Goal: Transaction & Acquisition: Purchase product/service

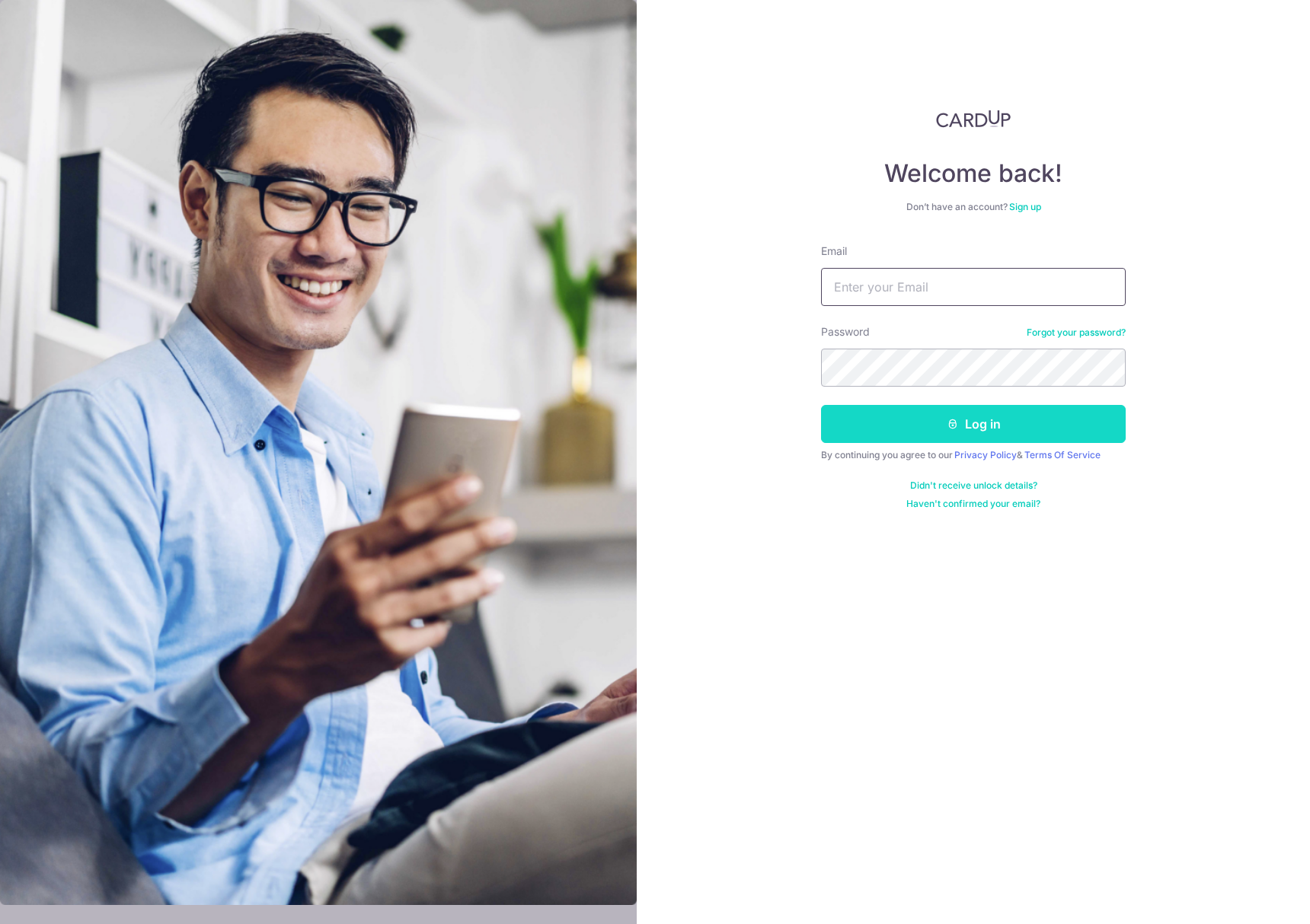
type input "[DOMAIN_NAME][EMAIL_ADDRESS][DOMAIN_NAME]"
click at [927, 434] on button "Log in" at bounding box center [973, 423] width 305 height 38
click at [947, 434] on button "Log in" at bounding box center [973, 423] width 305 height 38
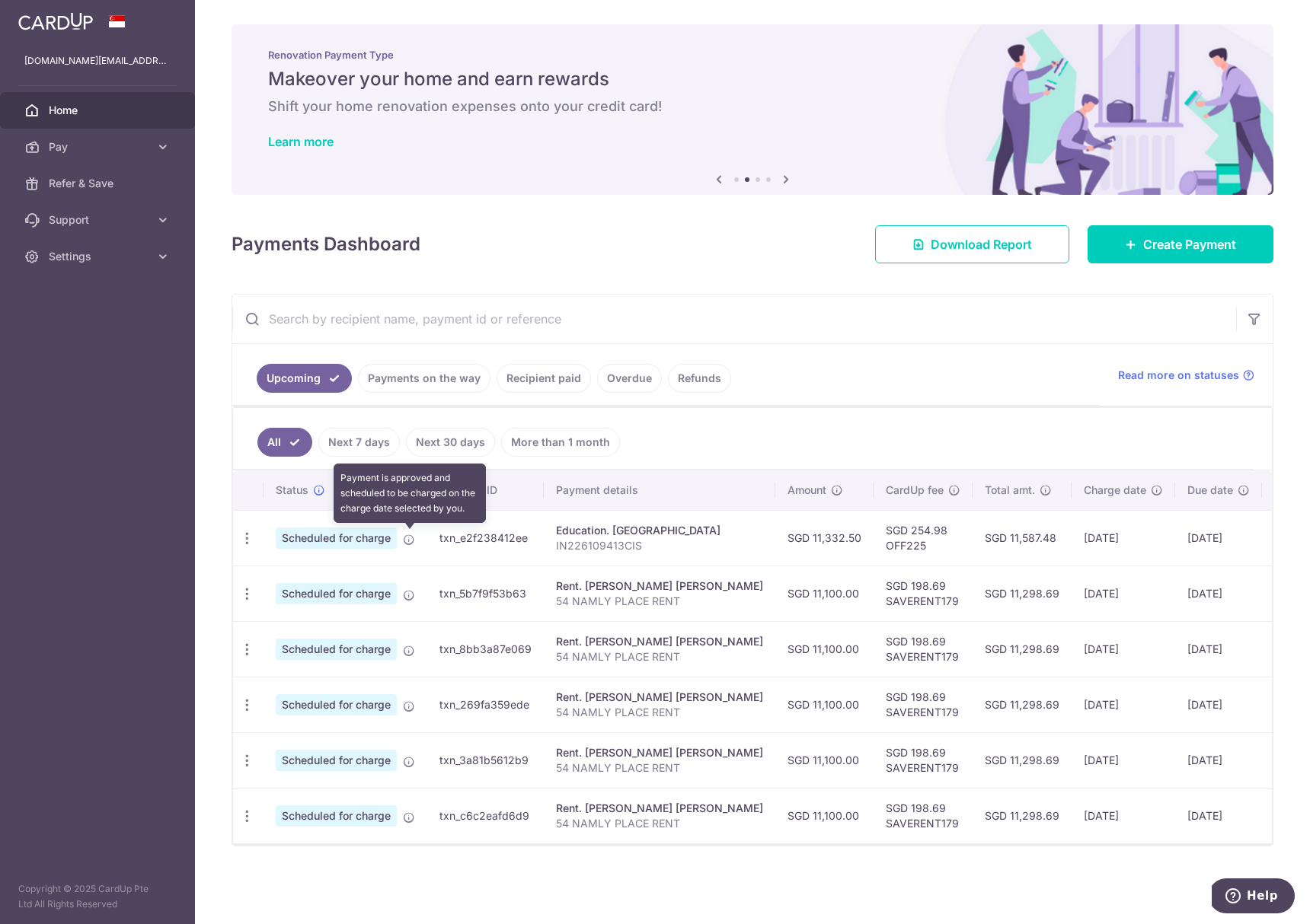
click at [407, 542] on icon at bounding box center [409, 540] width 12 height 12
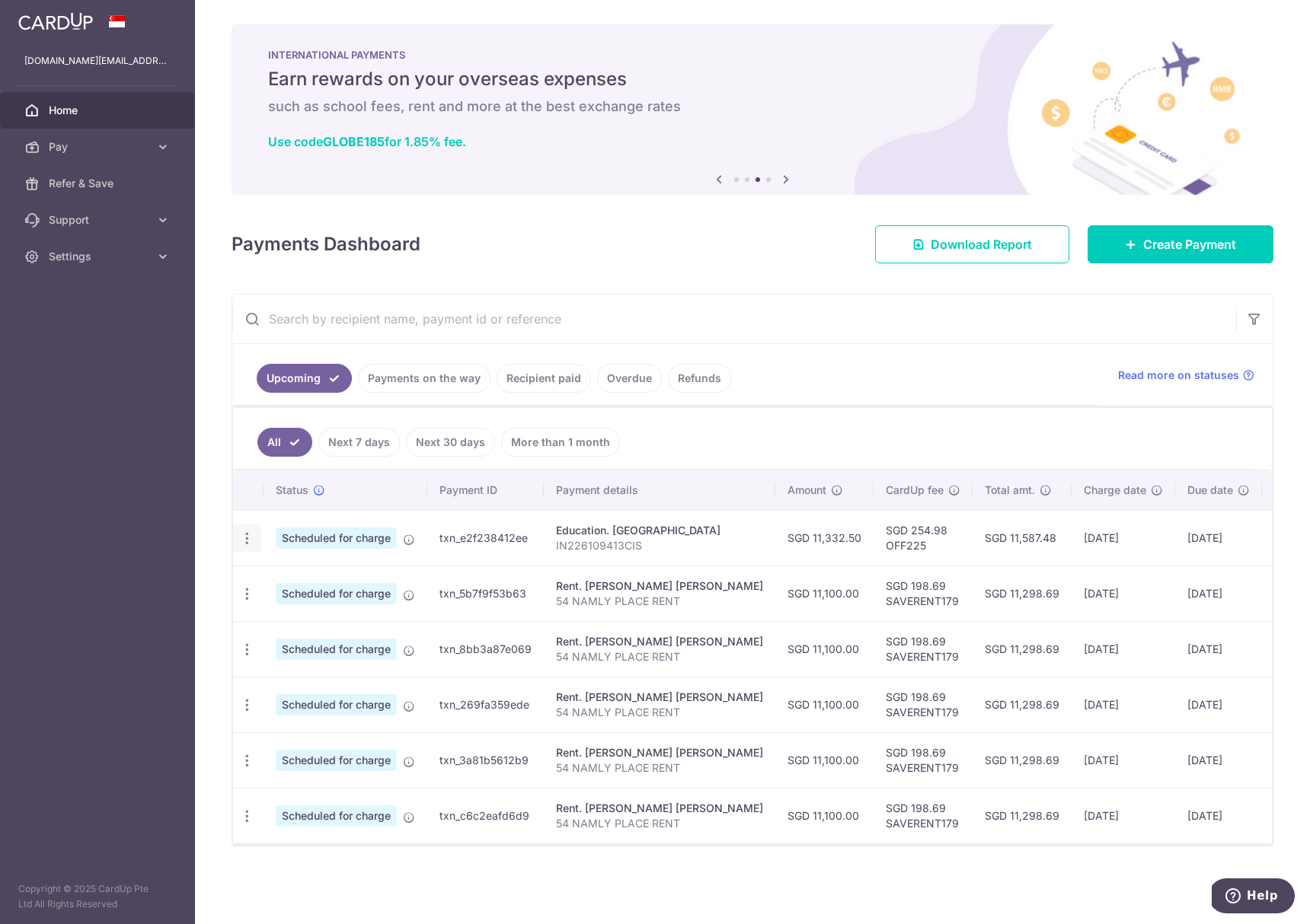
click at [250, 535] on icon "button" at bounding box center [247, 539] width 16 height 16
click at [272, 577] on link "Update payment" at bounding box center [312, 580] width 158 height 36
radio input "true"
type input "11,332.50"
type input "18/08/2025"
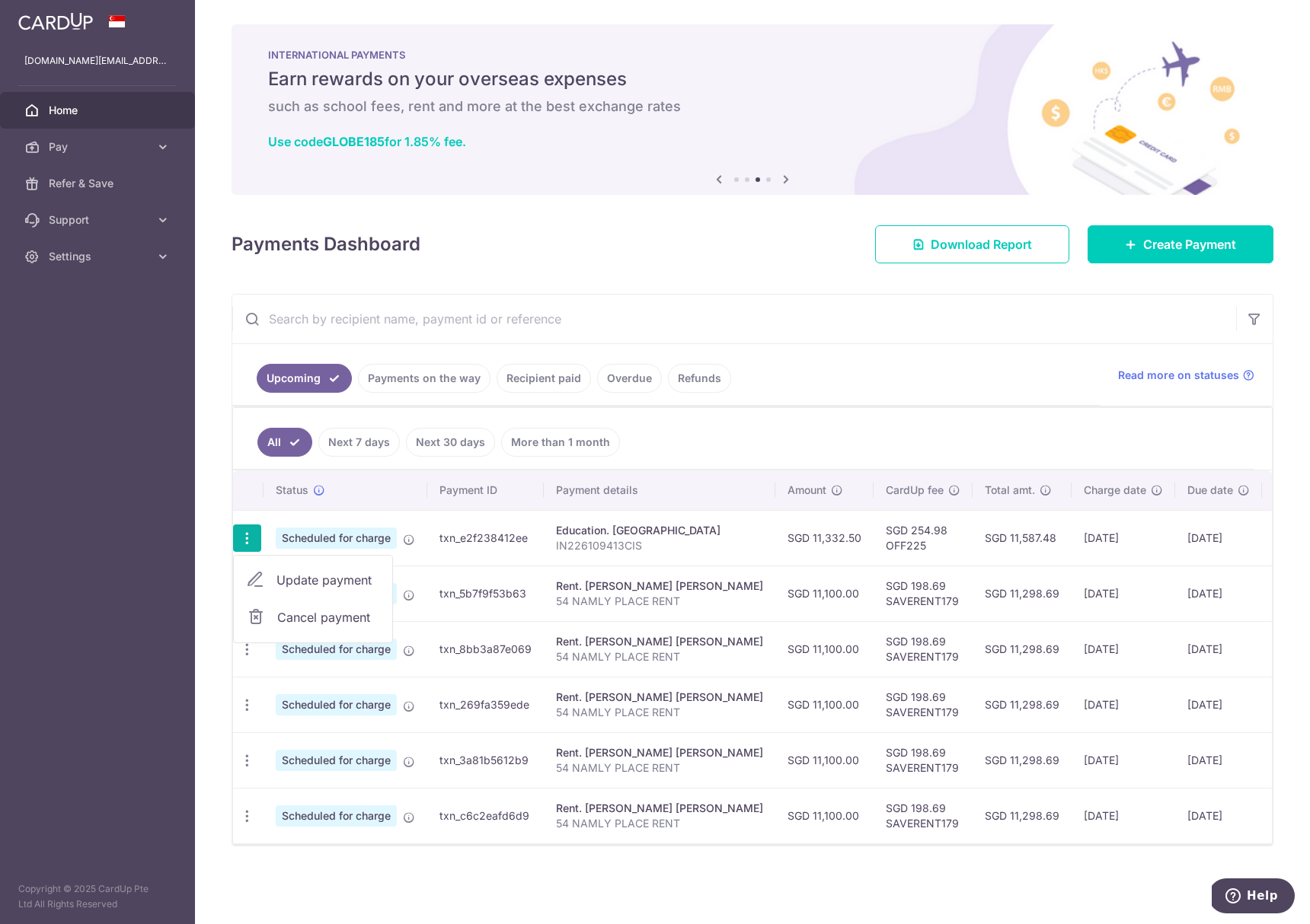
type input "IN226109413CIS"
type input "OFF225"
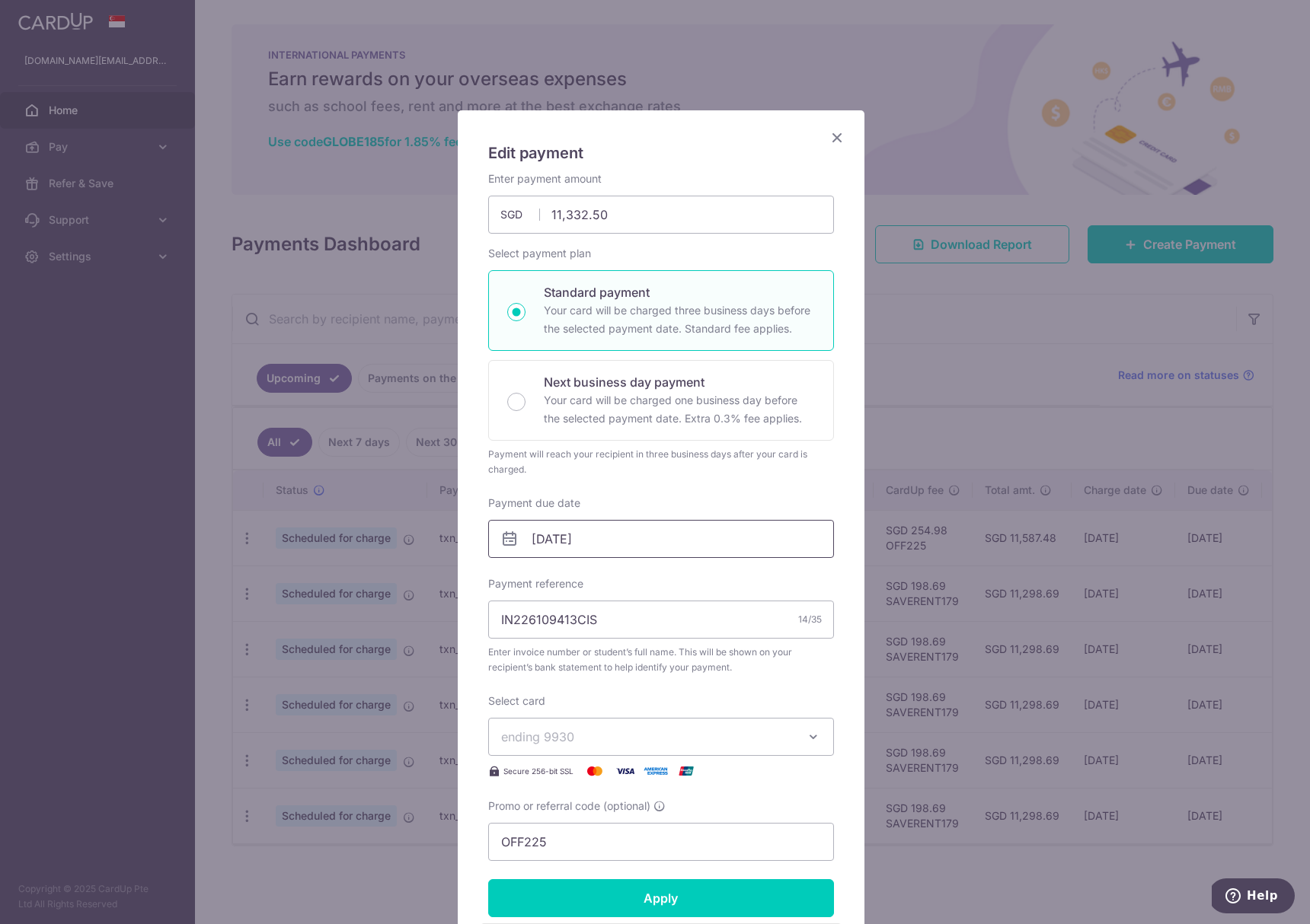
click at [653, 543] on input "18/08/2025" at bounding box center [661, 539] width 346 height 38
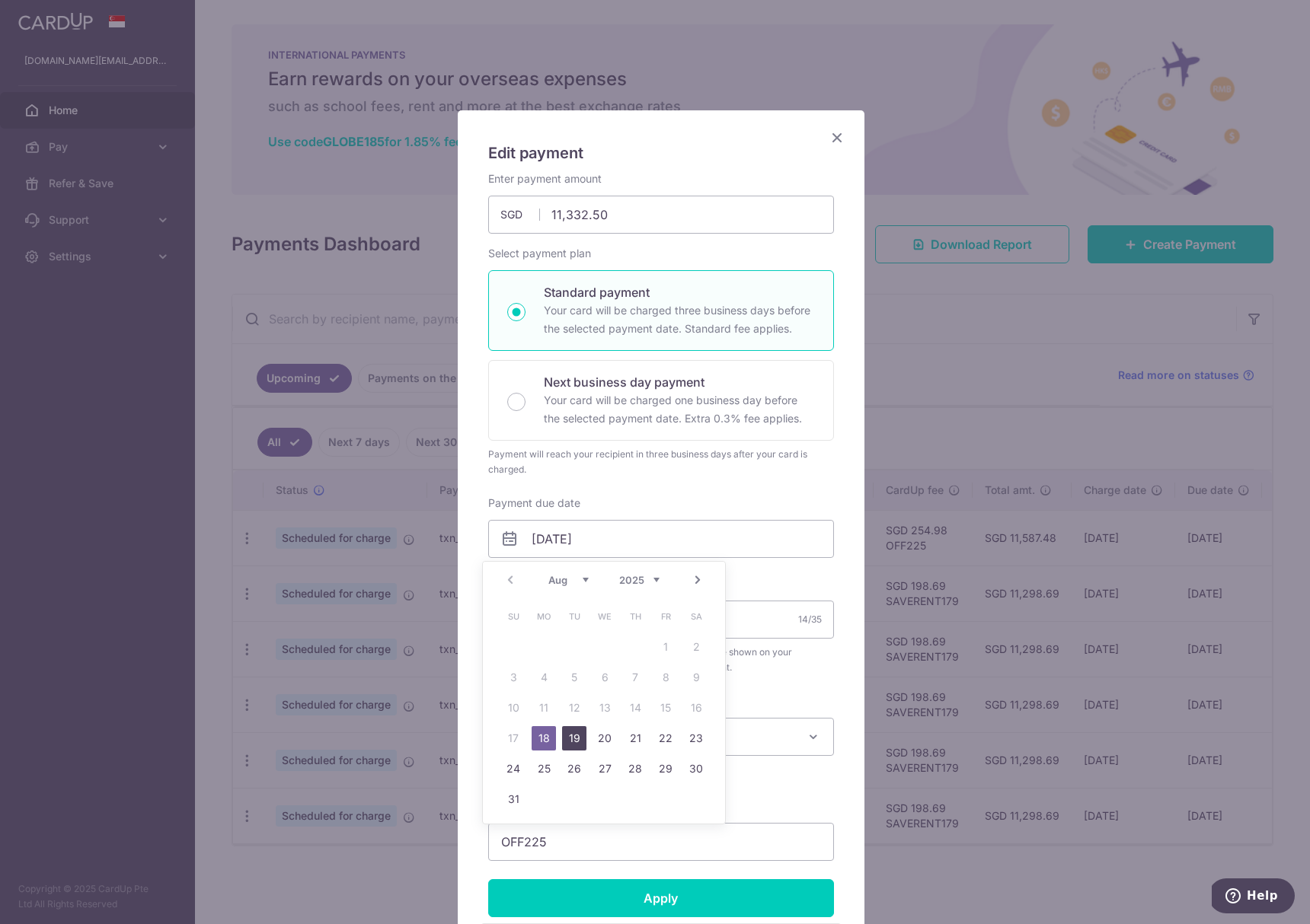
click at [583, 732] on link "19" at bounding box center [574, 738] width 24 height 24
type input "19/08/2025"
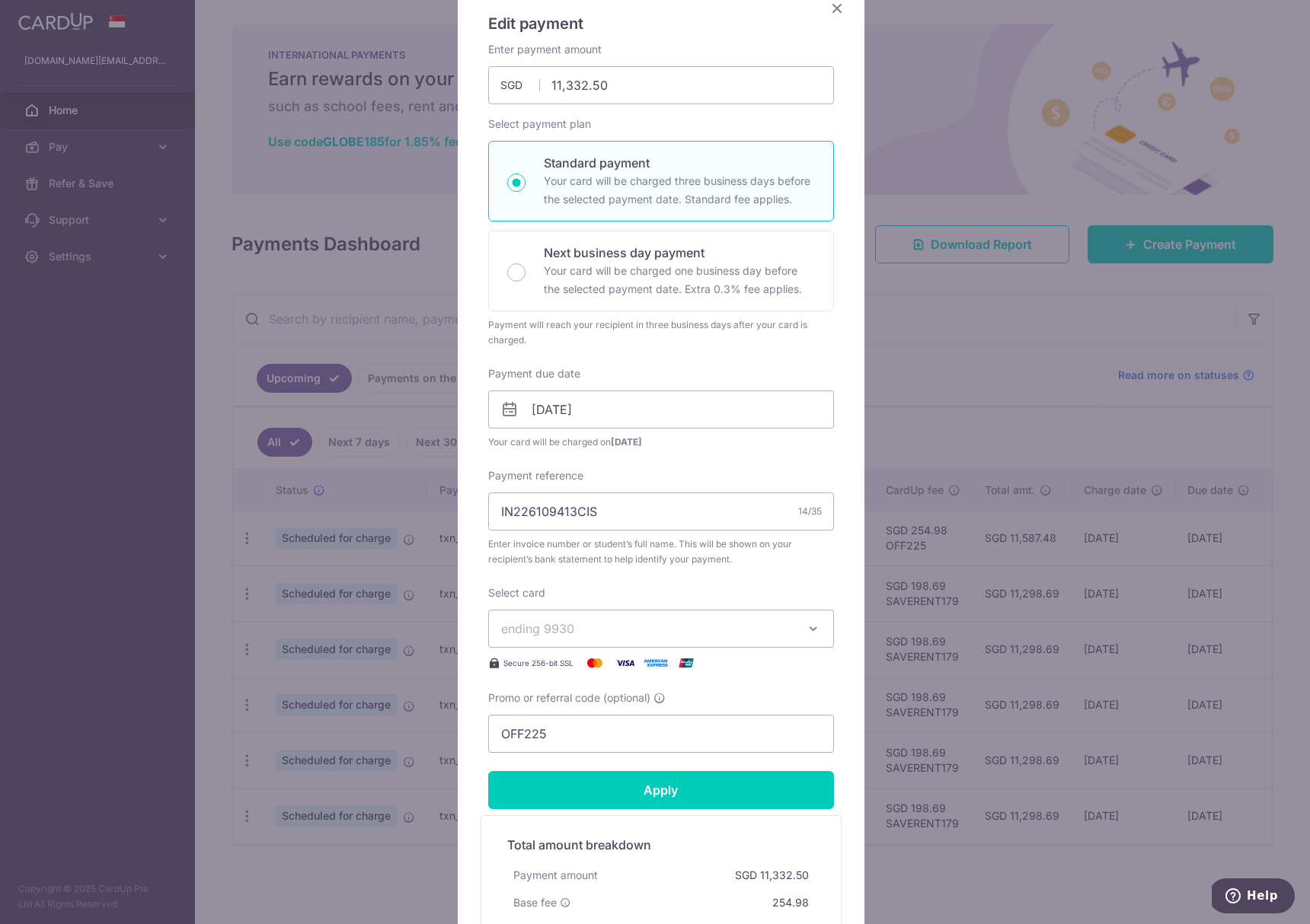
scroll to position [181, 0]
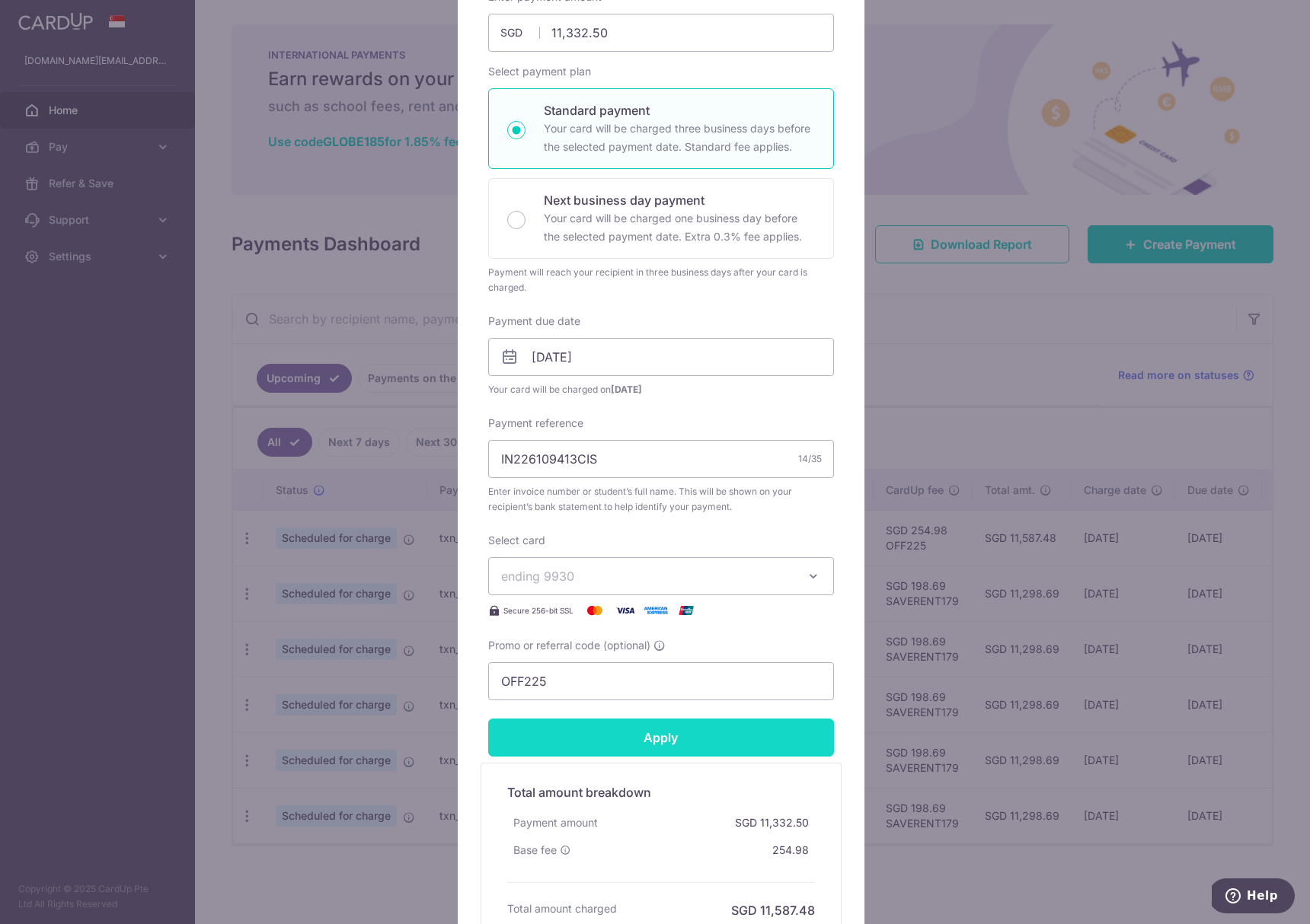
click at [635, 737] on input "Apply" at bounding box center [661, 737] width 346 height 38
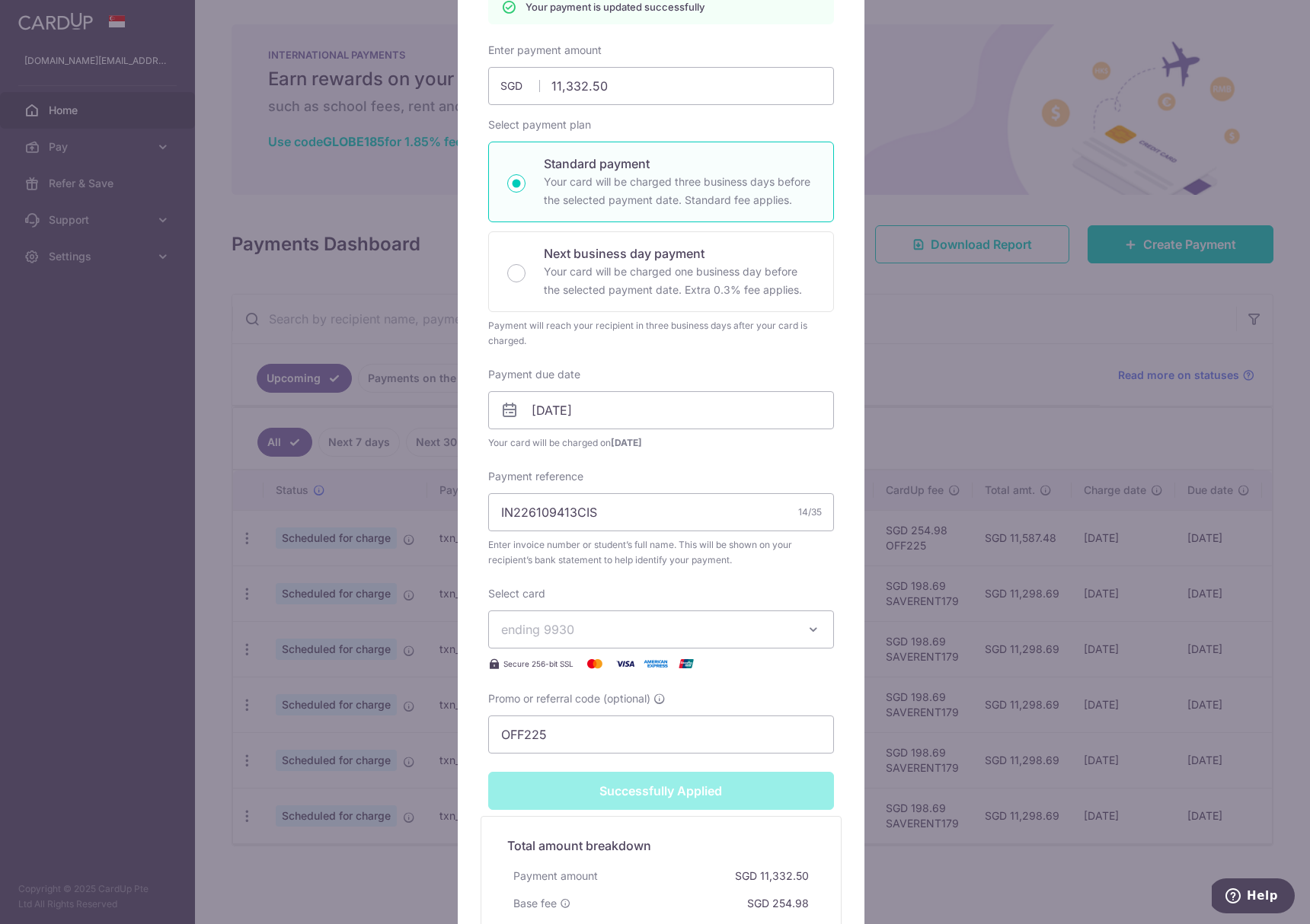
scroll to position [235, 0]
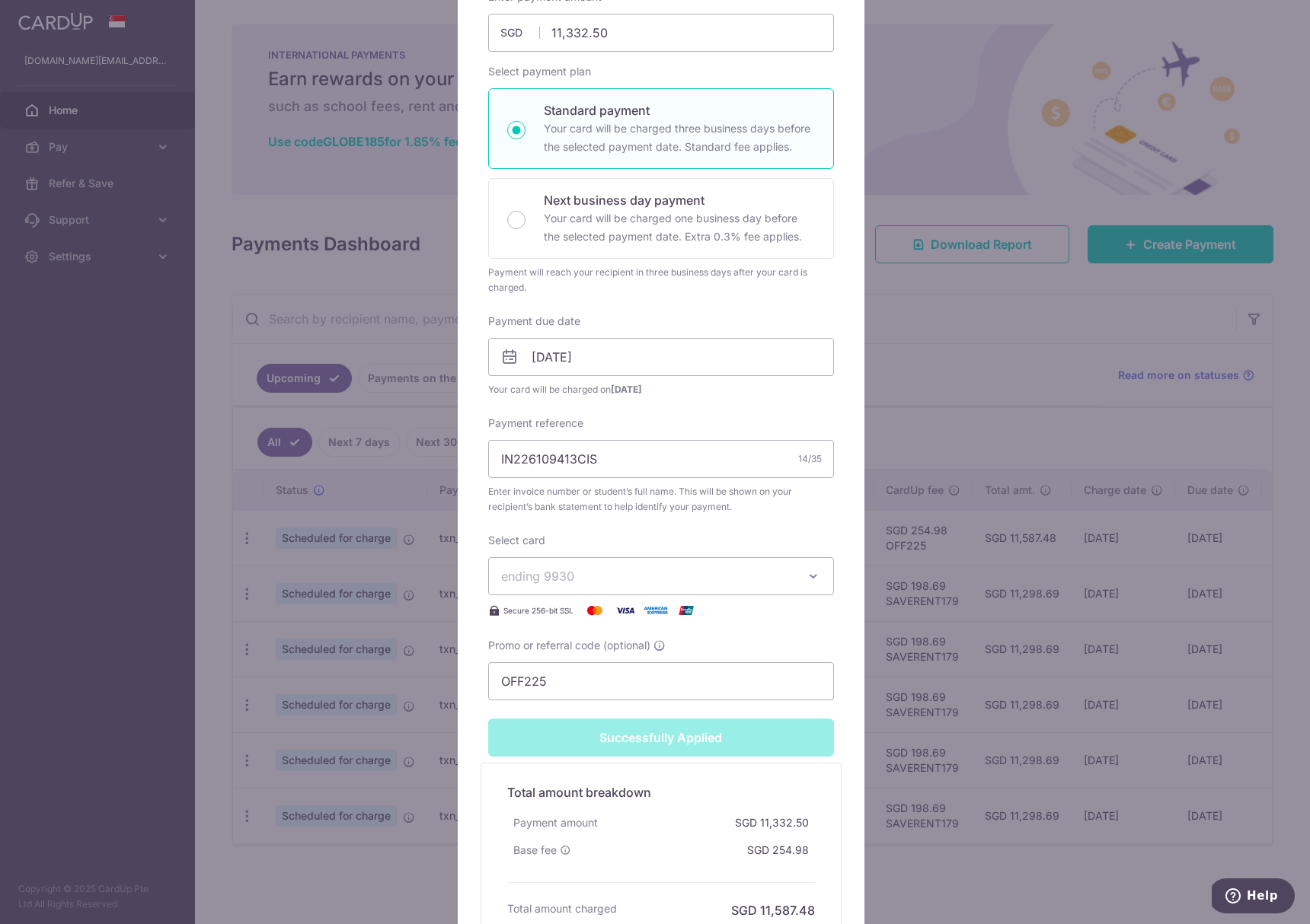
click at [729, 586] on button "ending 9930" at bounding box center [661, 576] width 346 height 38
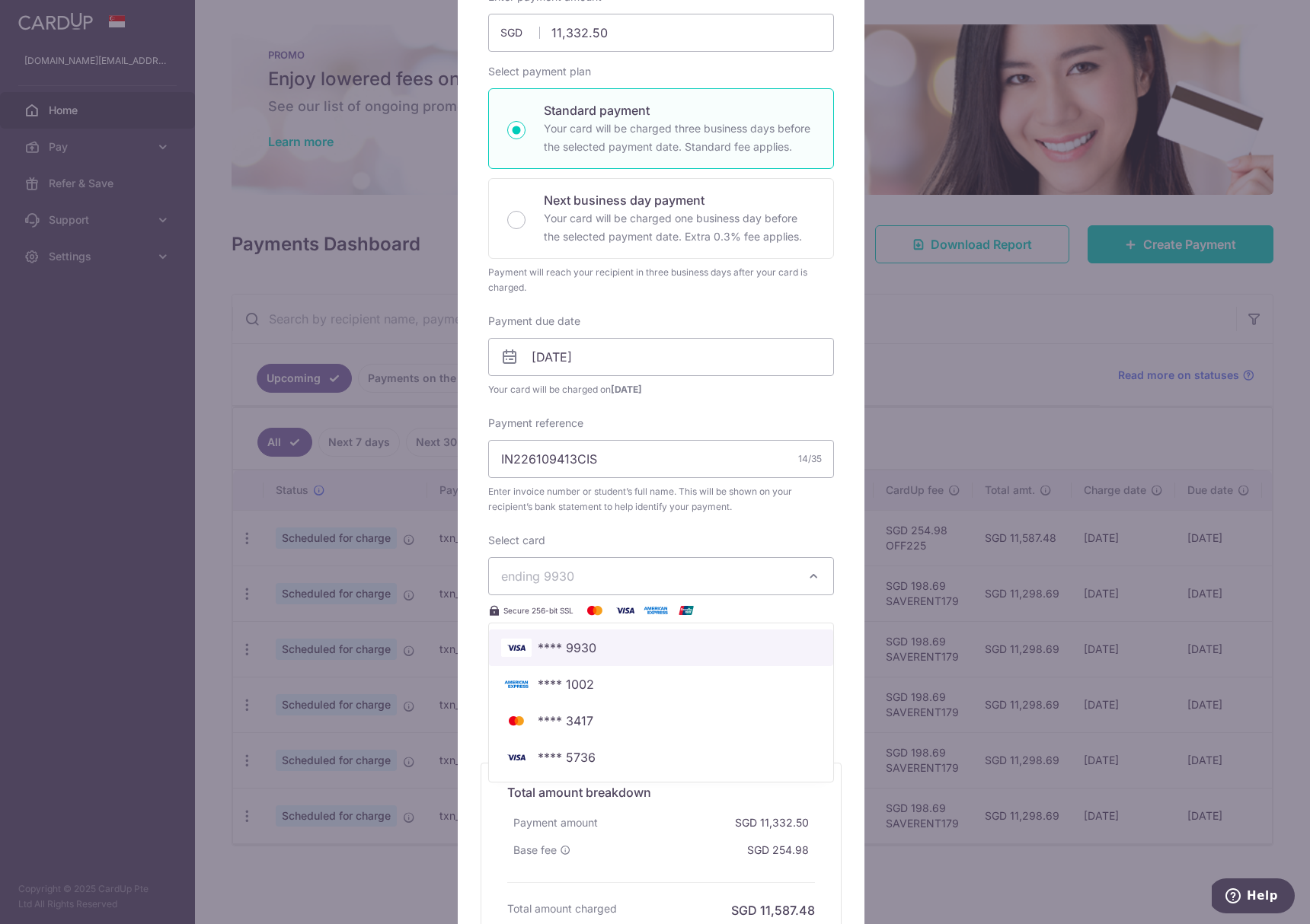
click at [681, 658] on link "**** 9930" at bounding box center [661, 647] width 345 height 36
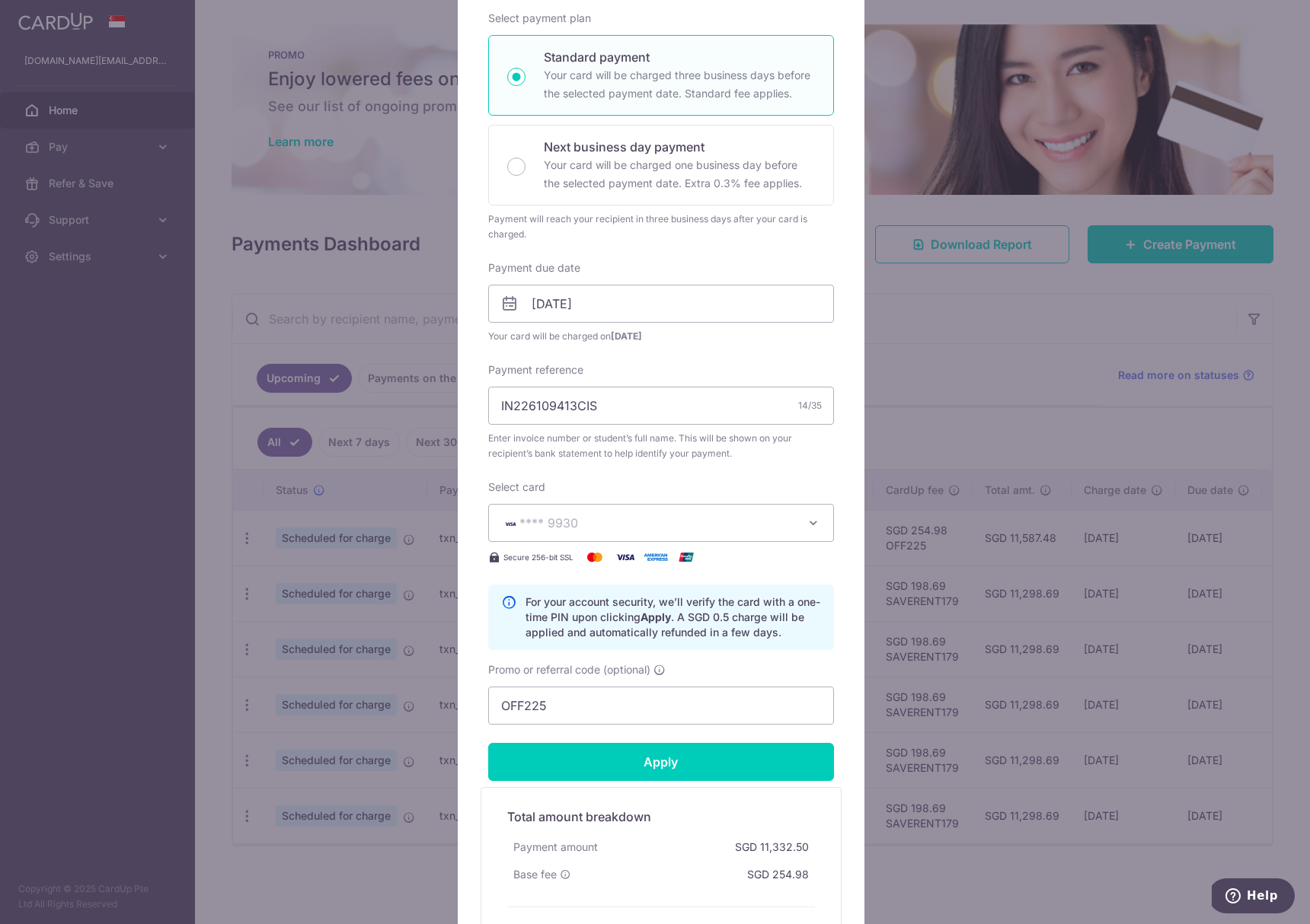
scroll to position [181, 0]
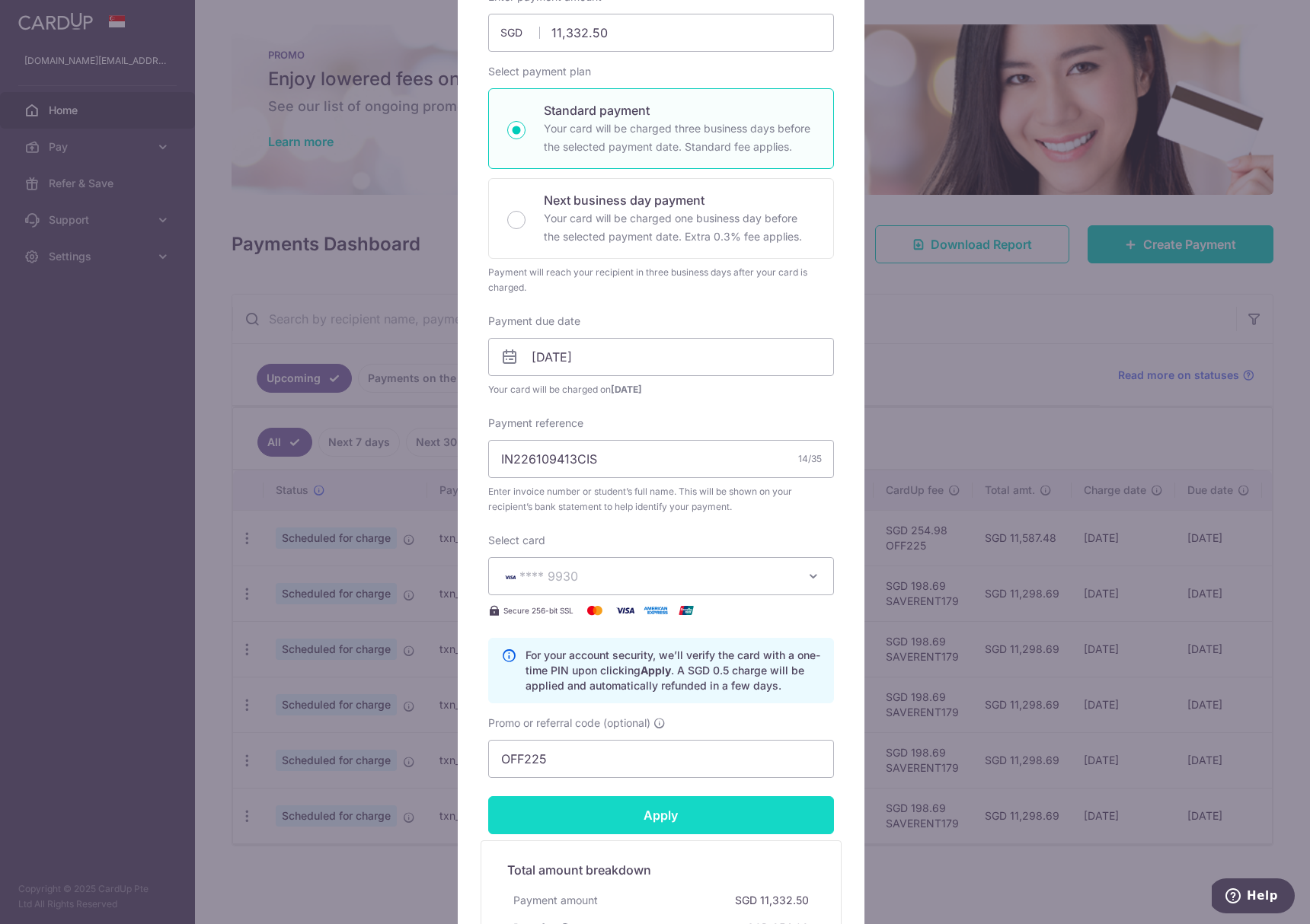
click at [696, 814] on input "Apply" at bounding box center [661, 815] width 346 height 38
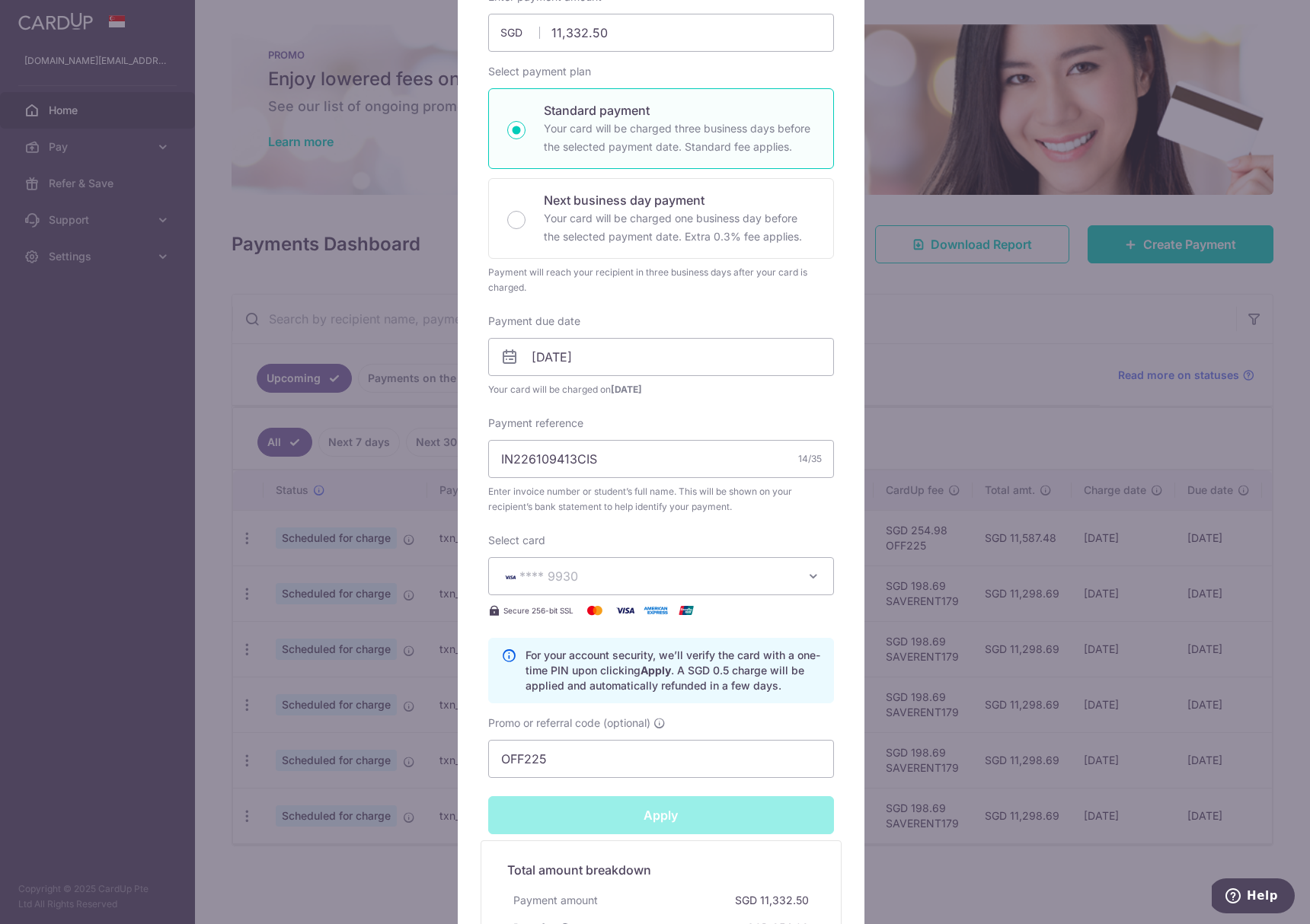
type input "Successfully Applied"
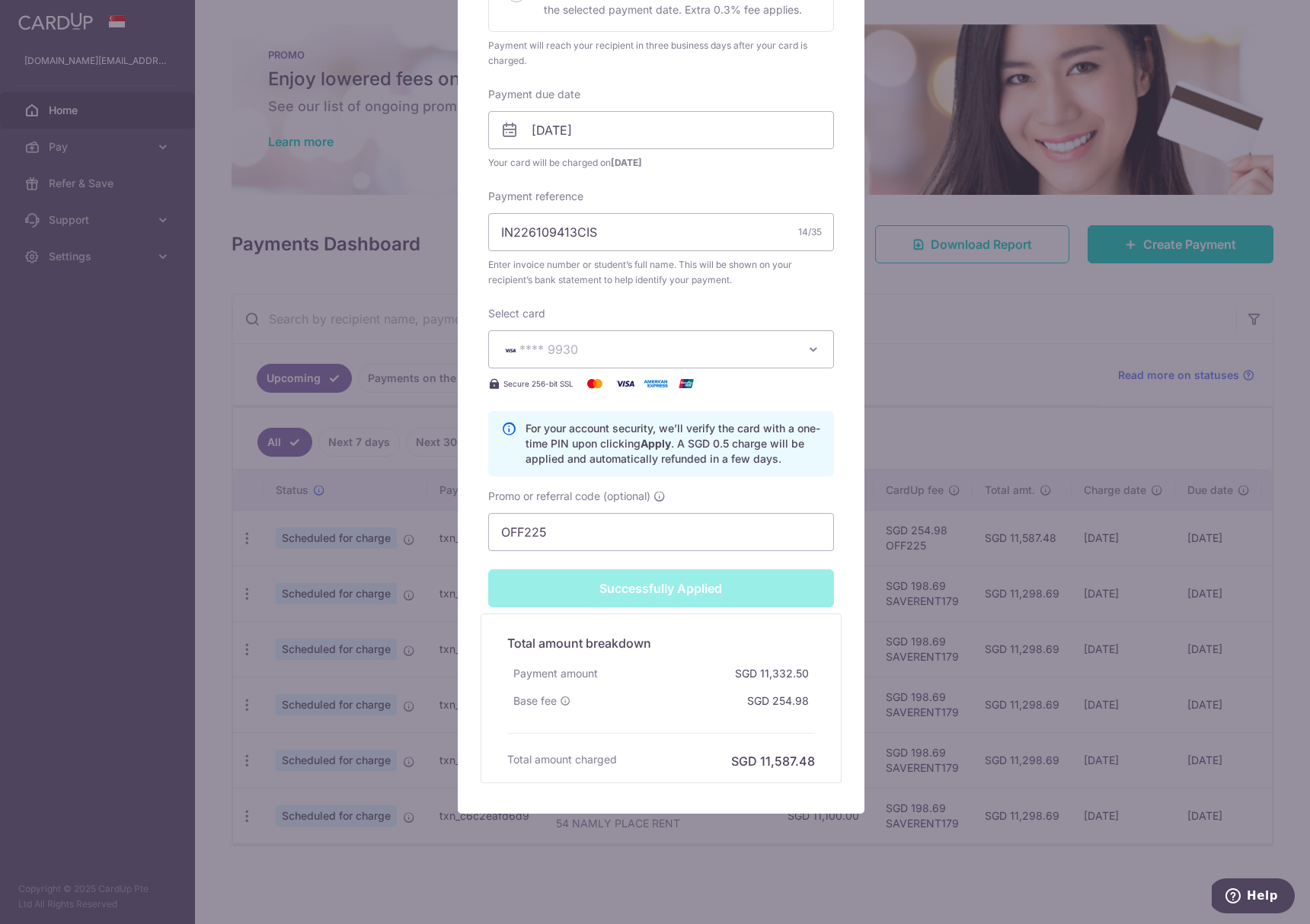
scroll to position [0, 0]
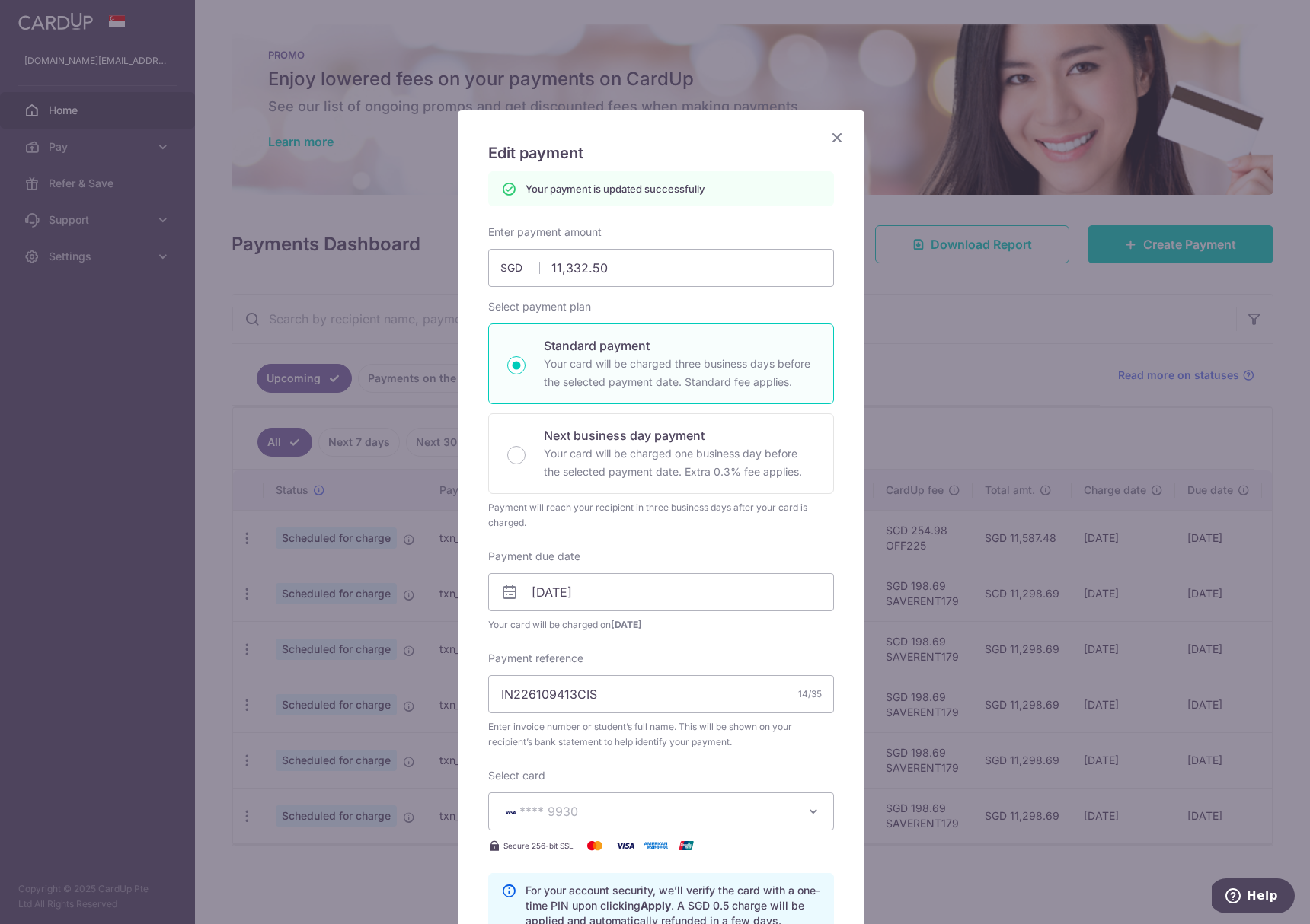
click at [835, 131] on icon "Close" at bounding box center [837, 138] width 19 height 20
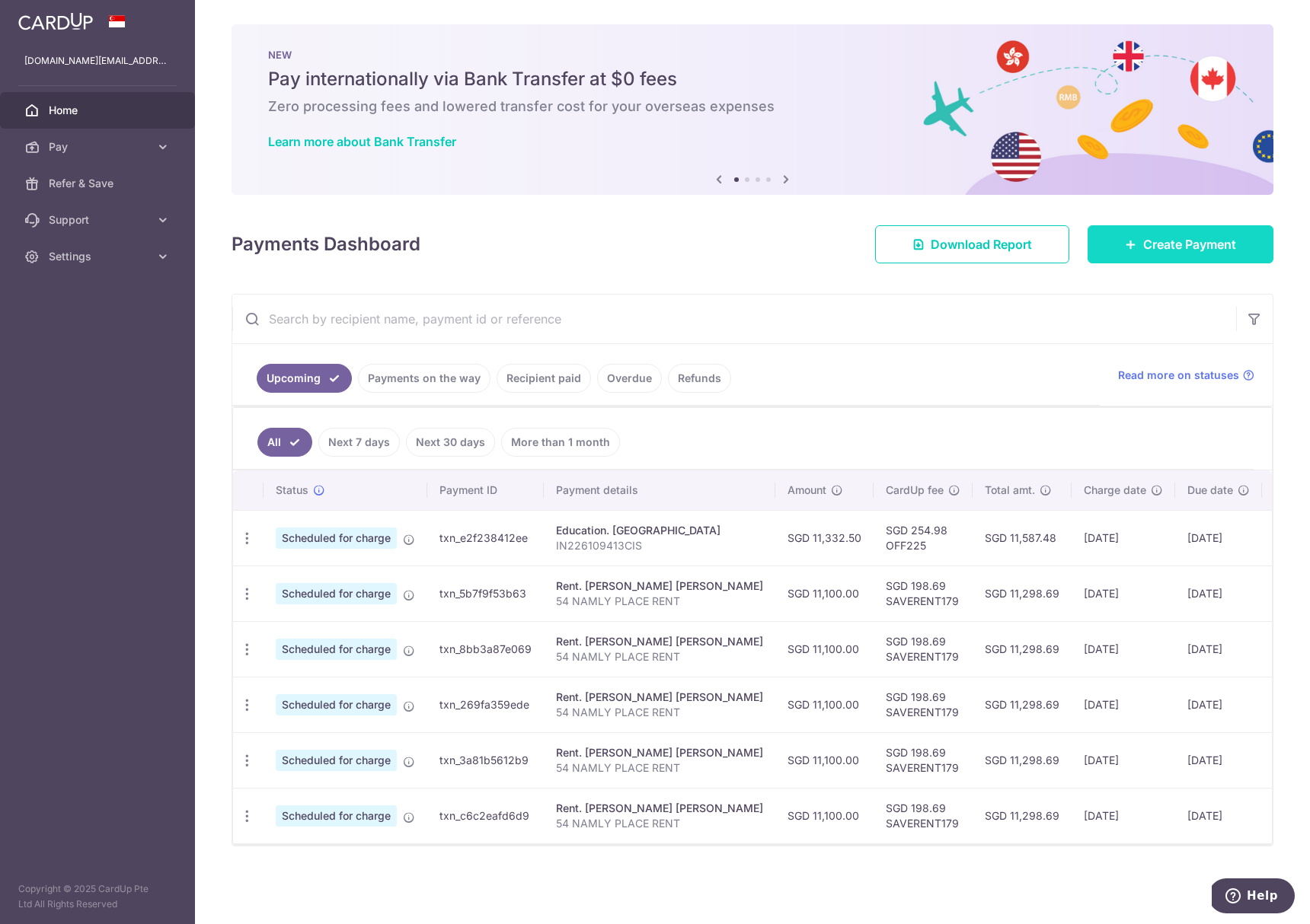
click at [1106, 255] on link "Create Payment" at bounding box center [1180, 244] width 185 height 38
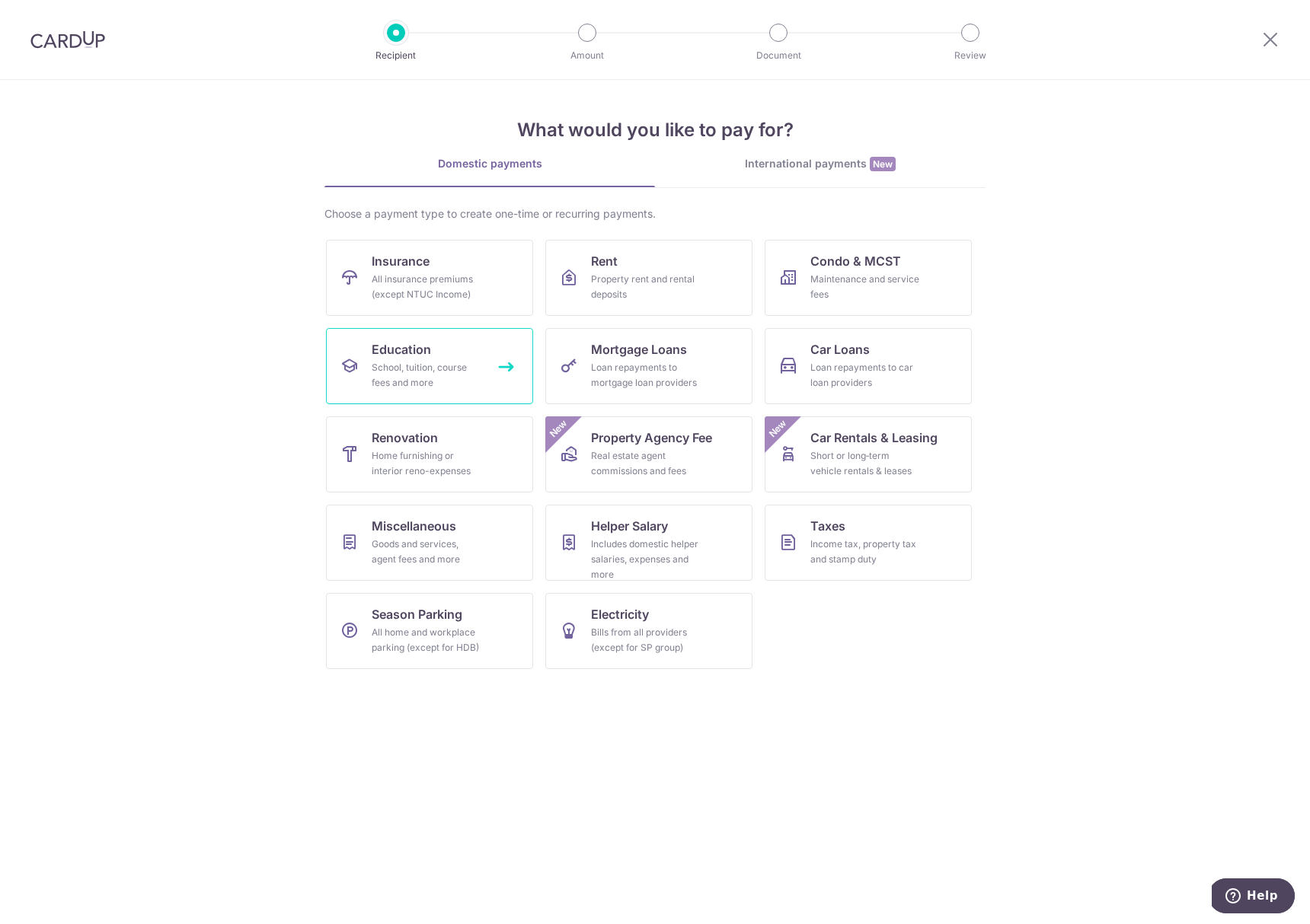
click at [441, 360] on div "School, tuition, course fees and more" at bounding box center [427, 375] width 109 height 30
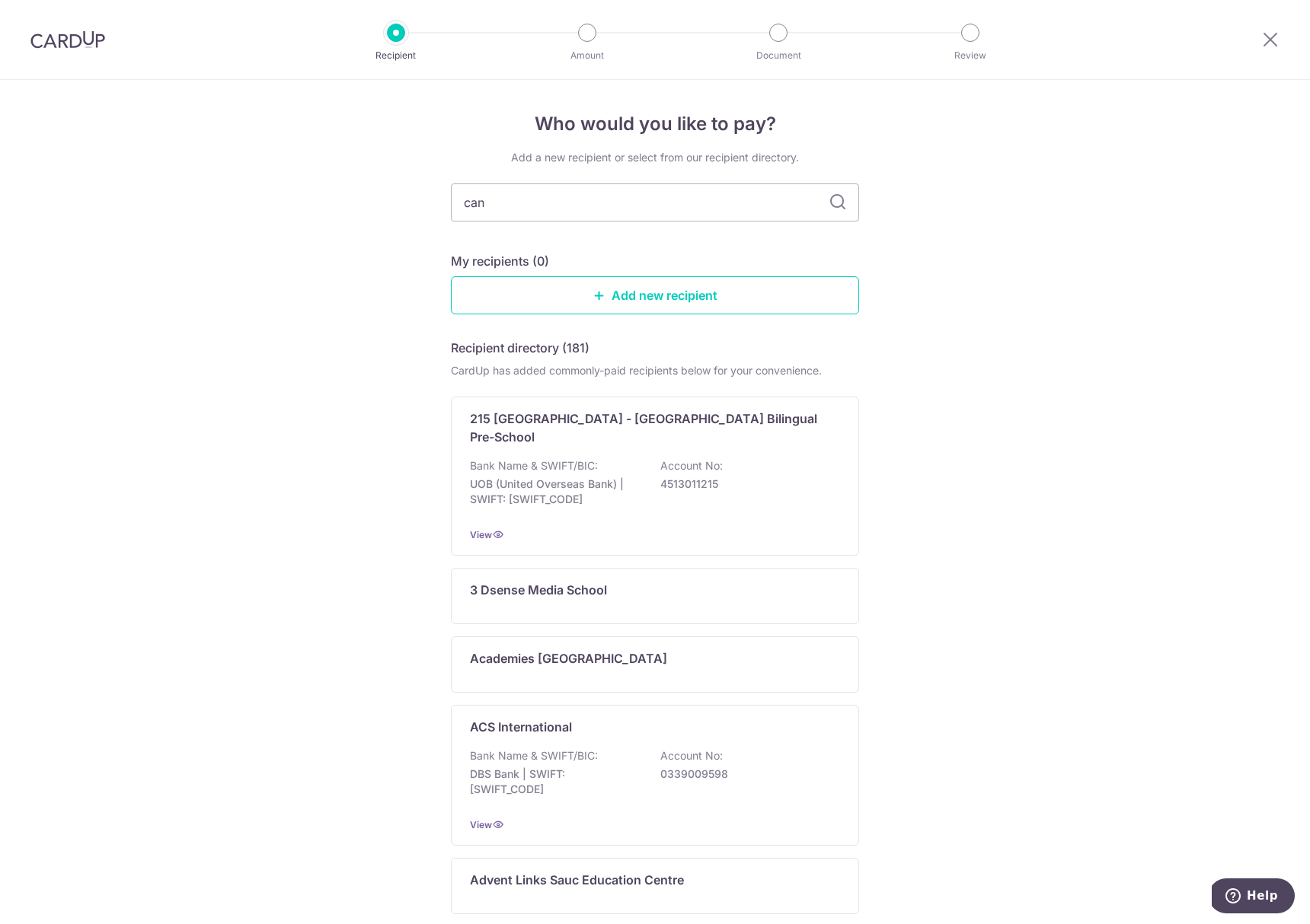
type input "cana"
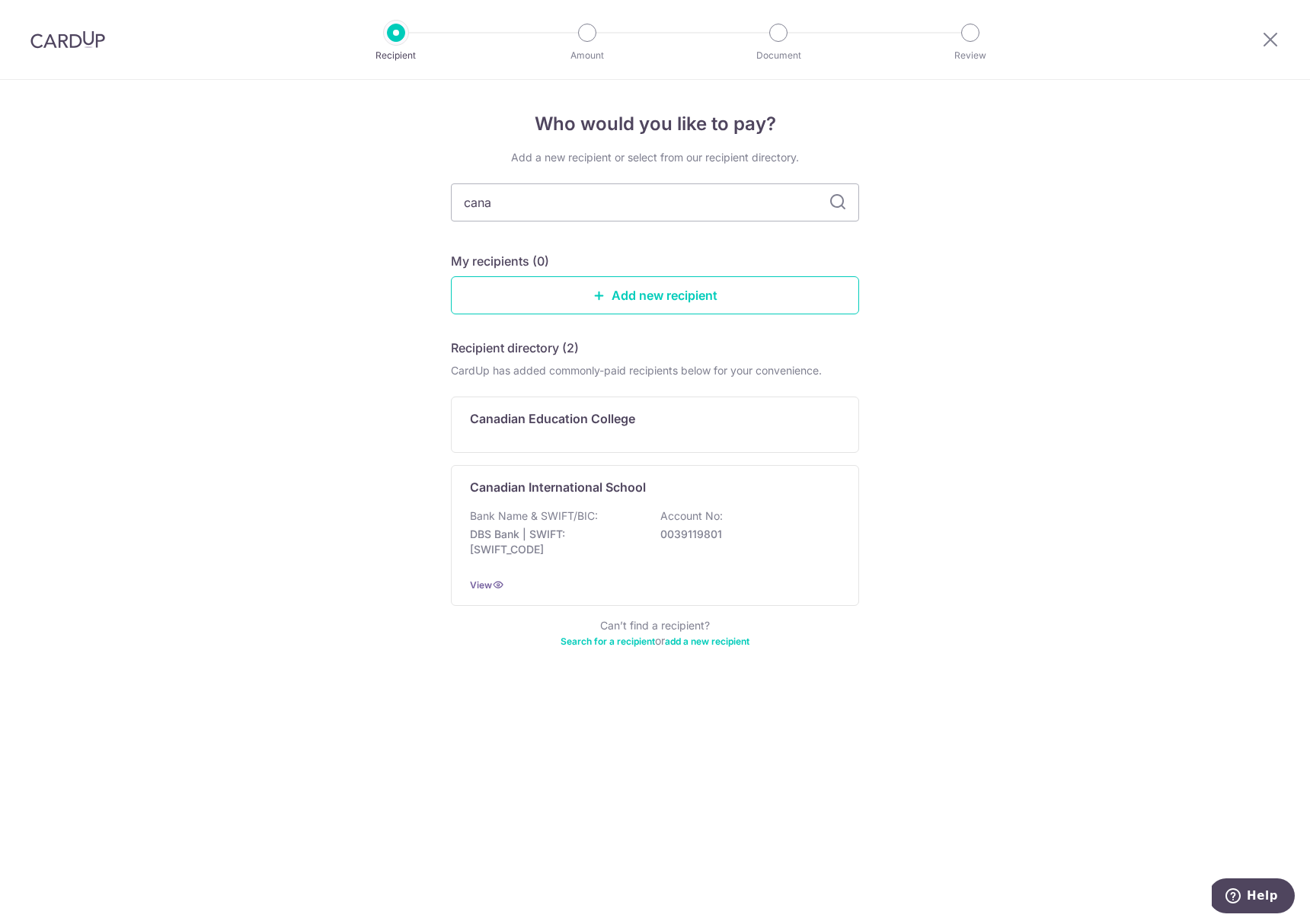
type input "can"
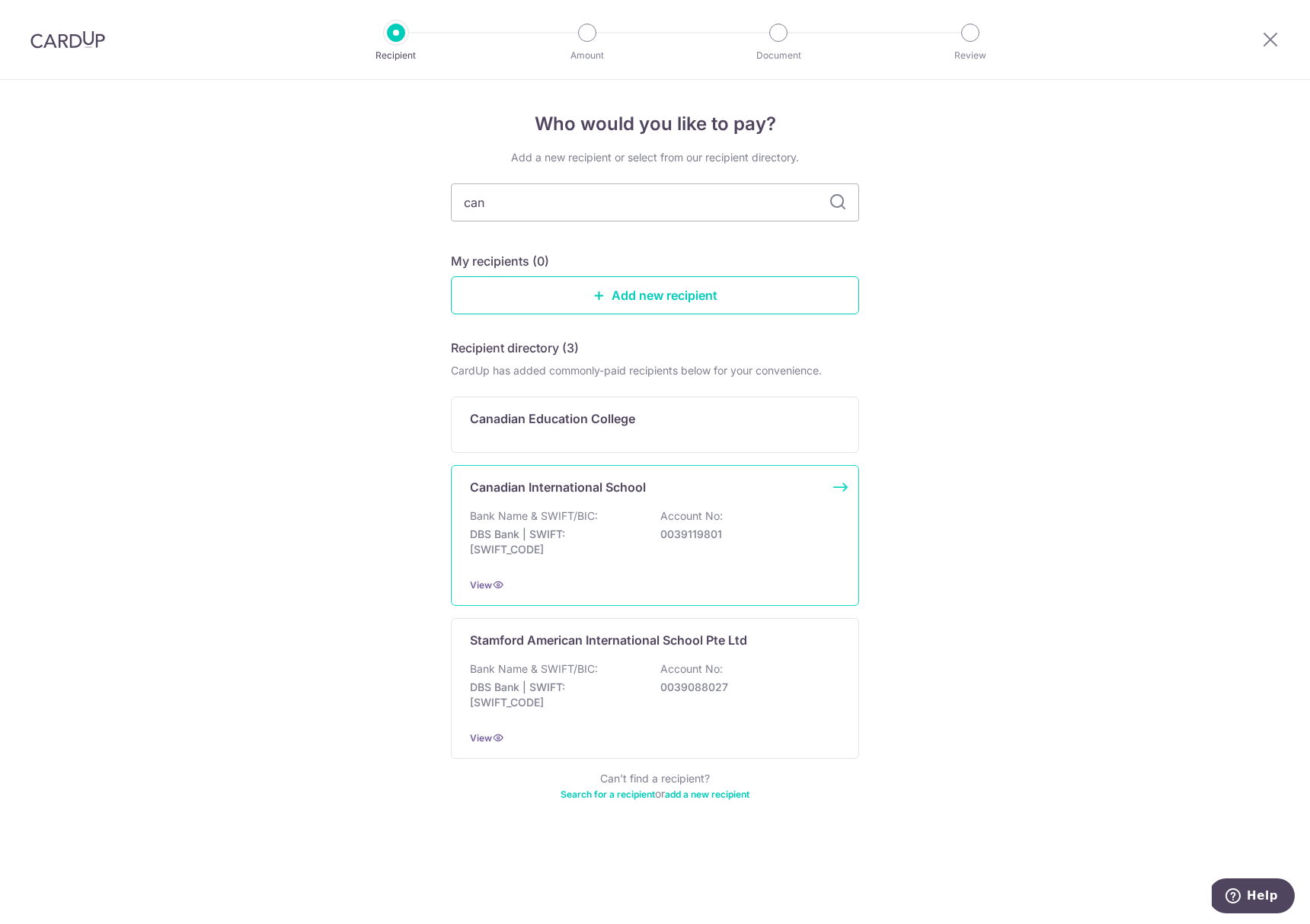
click at [570, 538] on p "DBS Bank | SWIFT: [SWIFT_CODE]" at bounding box center [554, 542] width 171 height 30
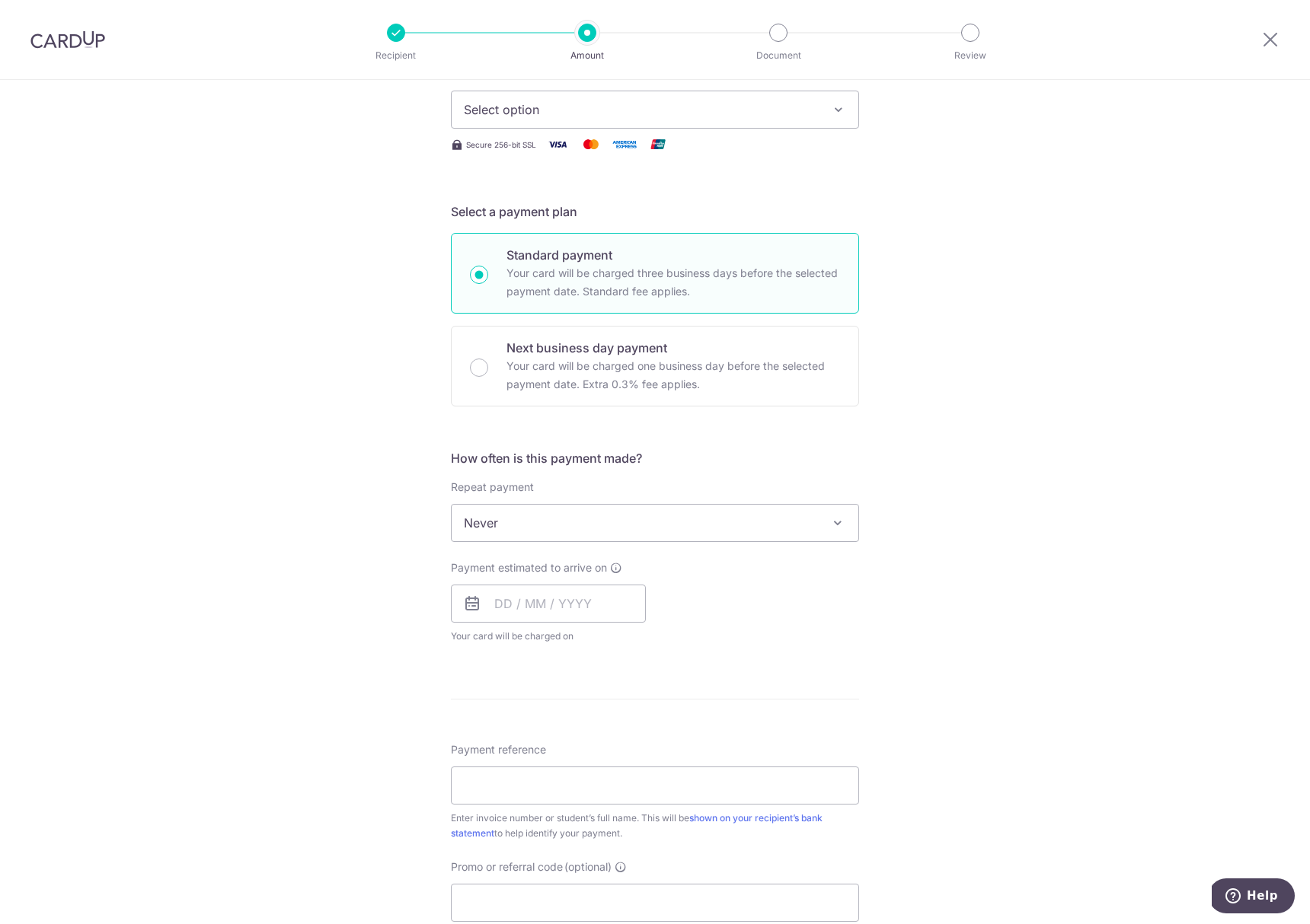
scroll to position [230, 0]
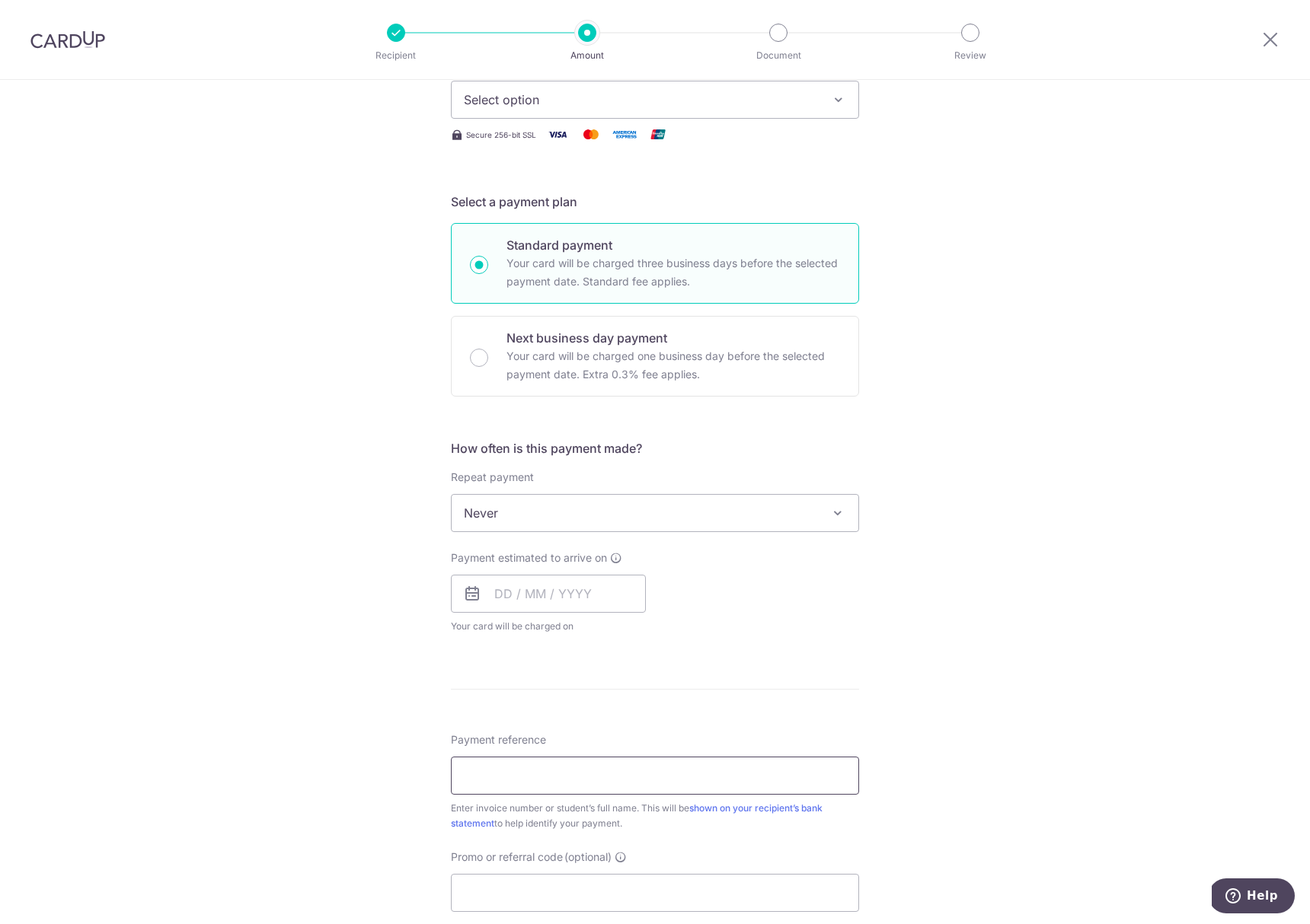
click at [558, 786] on input "Payment reference" at bounding box center [655, 775] width 408 height 38
paste input "IN226109413CIS"
type input "IN226109413CIS"
click at [553, 891] on input "Promo or referral code (optional)" at bounding box center [655, 893] width 408 height 38
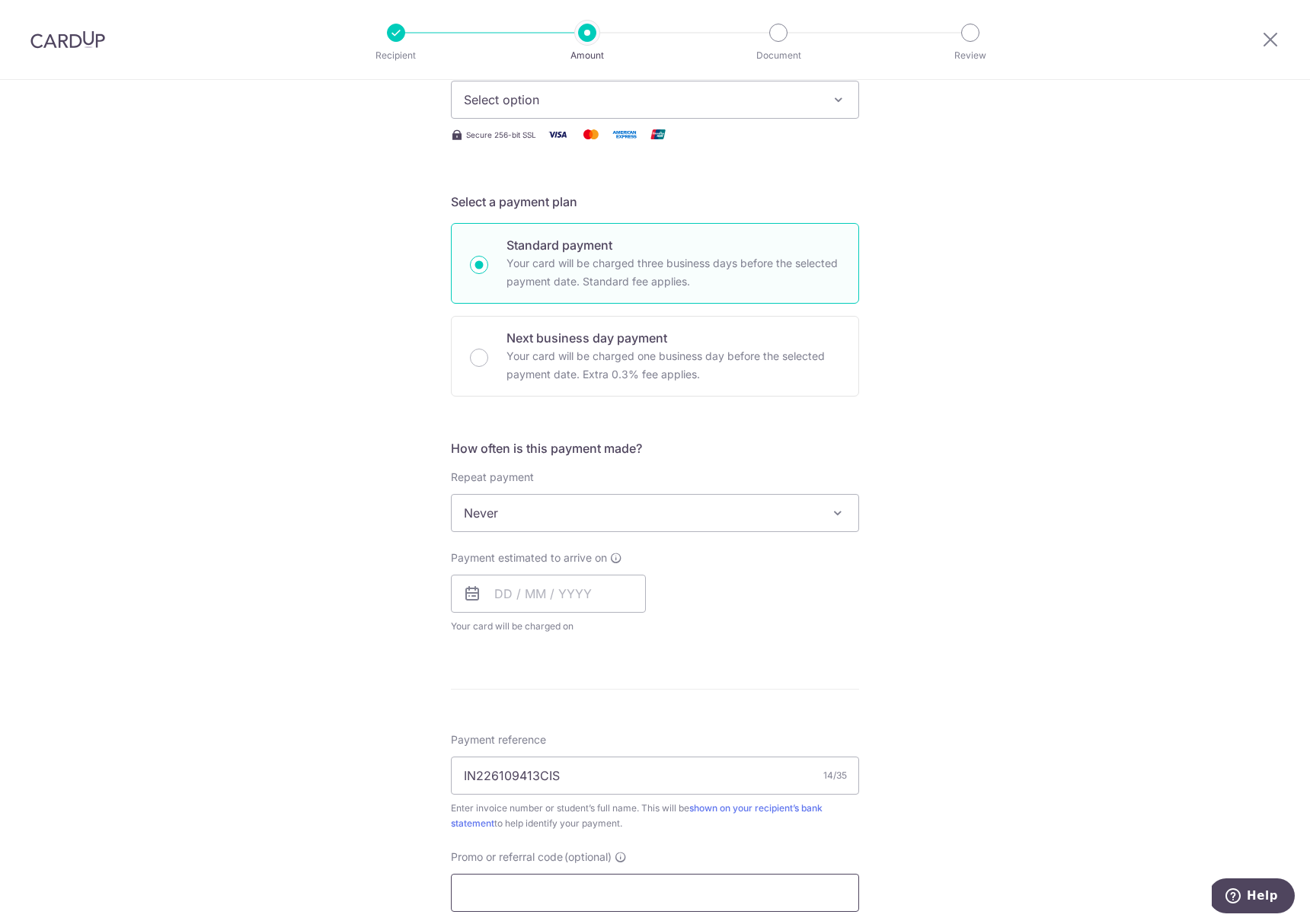
click at [553, 891] on input "Promo or referral code (optional)" at bounding box center [655, 893] width 408 height 38
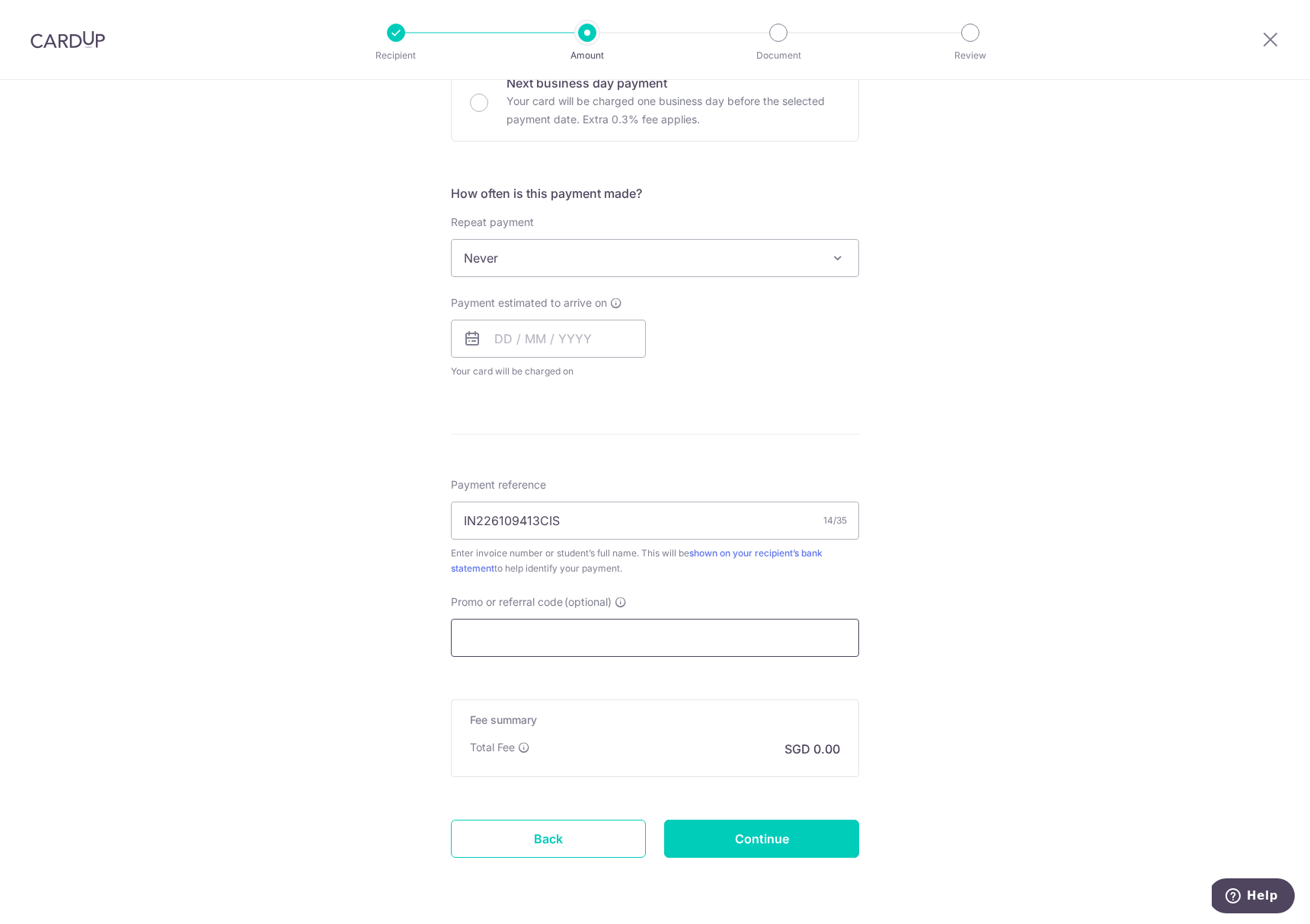
scroll to position [487, 0]
click at [511, 637] on input "Promo or referral code (optional)" at bounding box center [655, 635] width 408 height 38
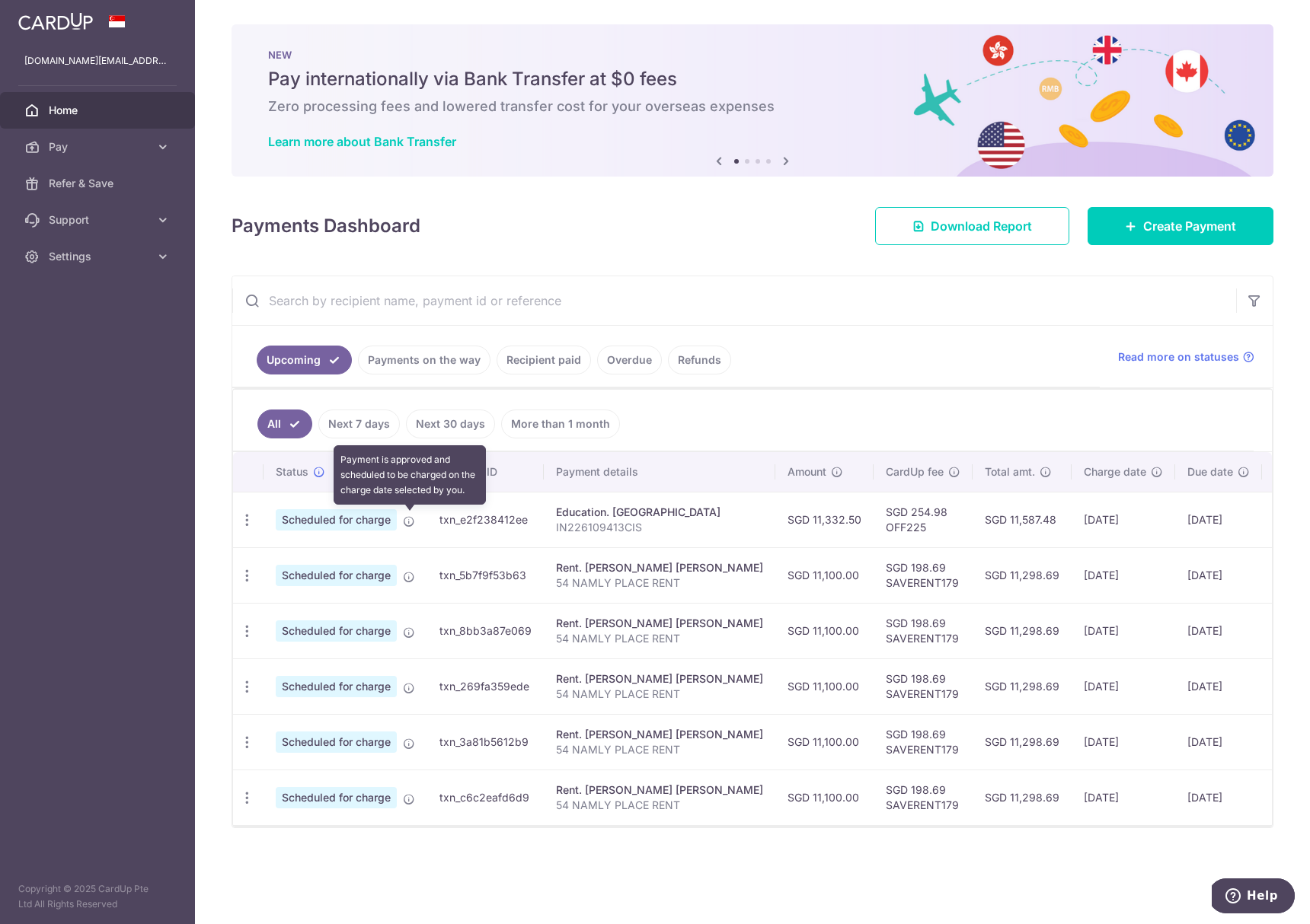
click at [410, 524] on icon at bounding box center [409, 521] width 12 height 12
click at [405, 525] on icon at bounding box center [409, 521] width 12 height 12
click at [252, 528] on div "Update payment Cancel payment" at bounding box center [247, 520] width 28 height 28
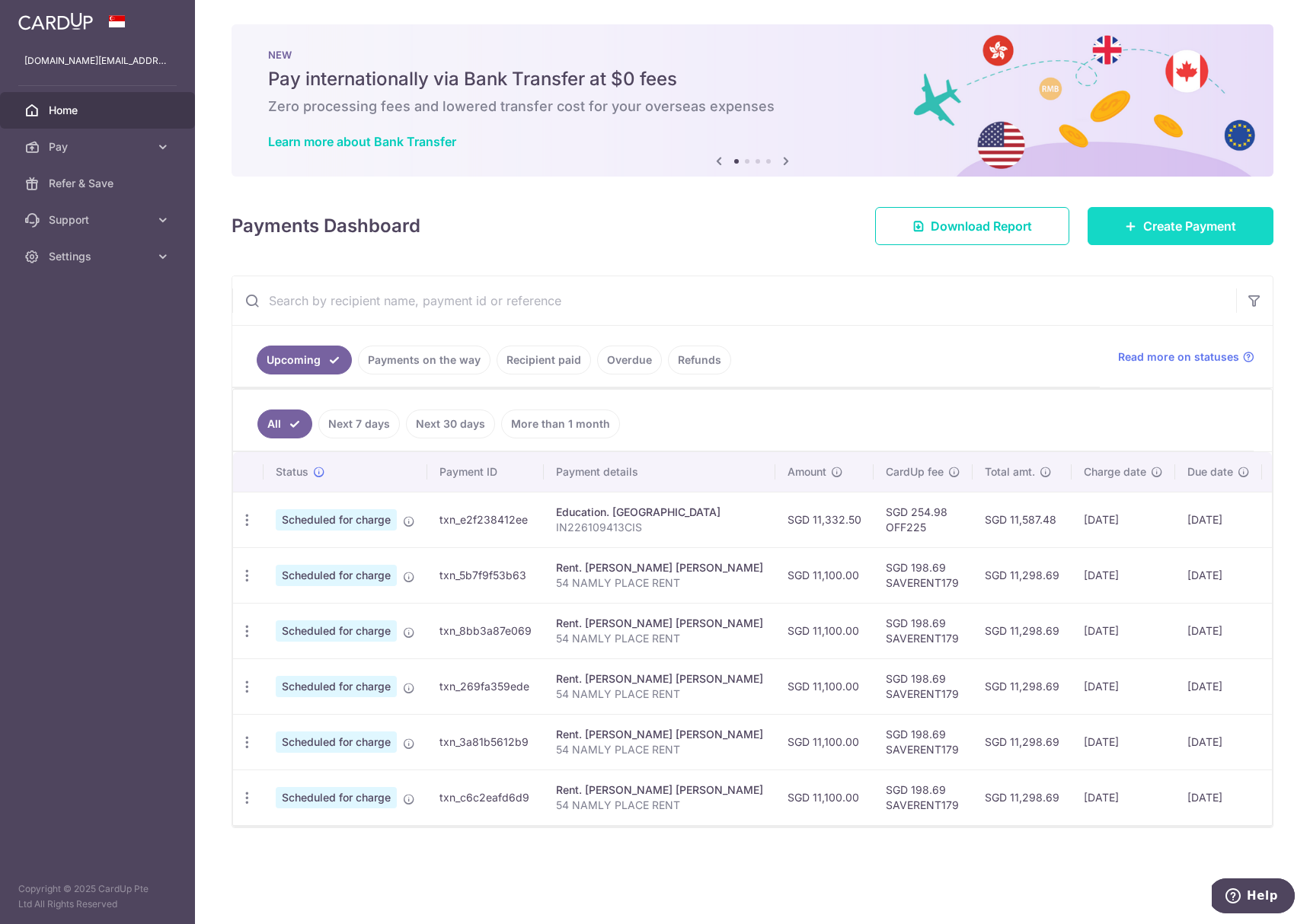
click at [1176, 225] on span "Create Payment" at bounding box center [1189, 225] width 93 height 19
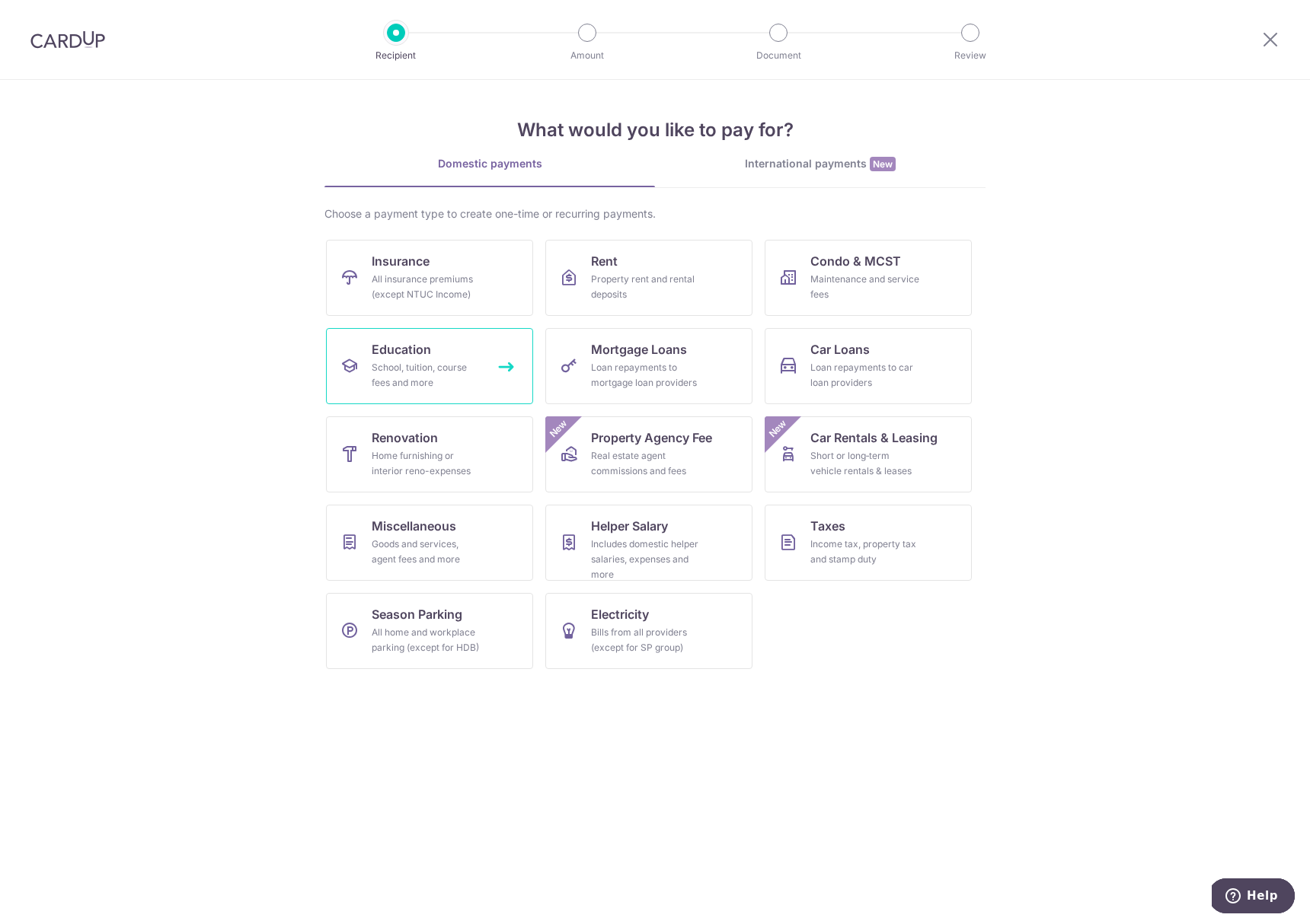
click at [455, 354] on link "Education School, tuition, course fees and more" at bounding box center [430, 366] width 207 height 76
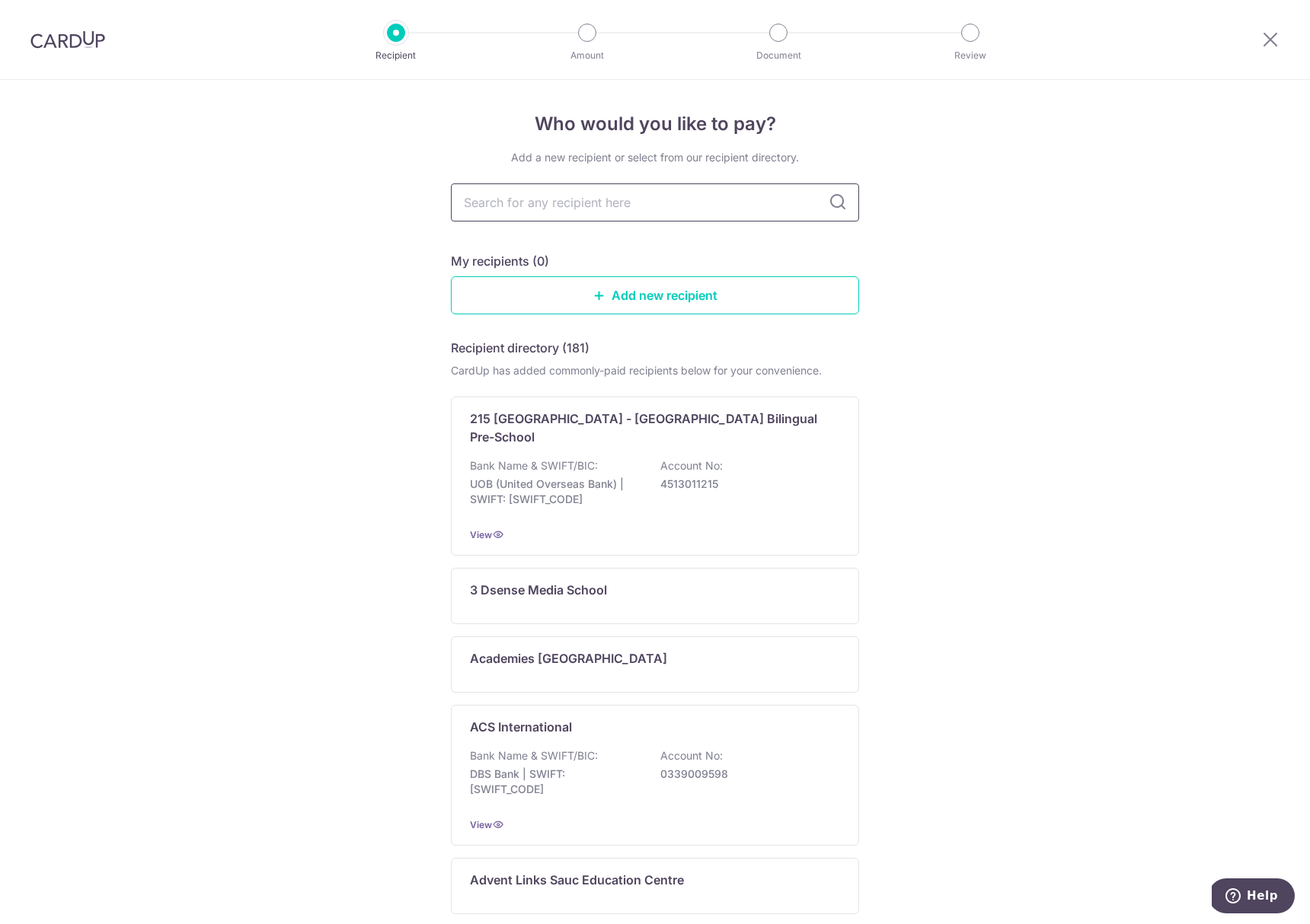
click at [611, 214] on input "text" at bounding box center [655, 202] width 408 height 38
type input "cana"
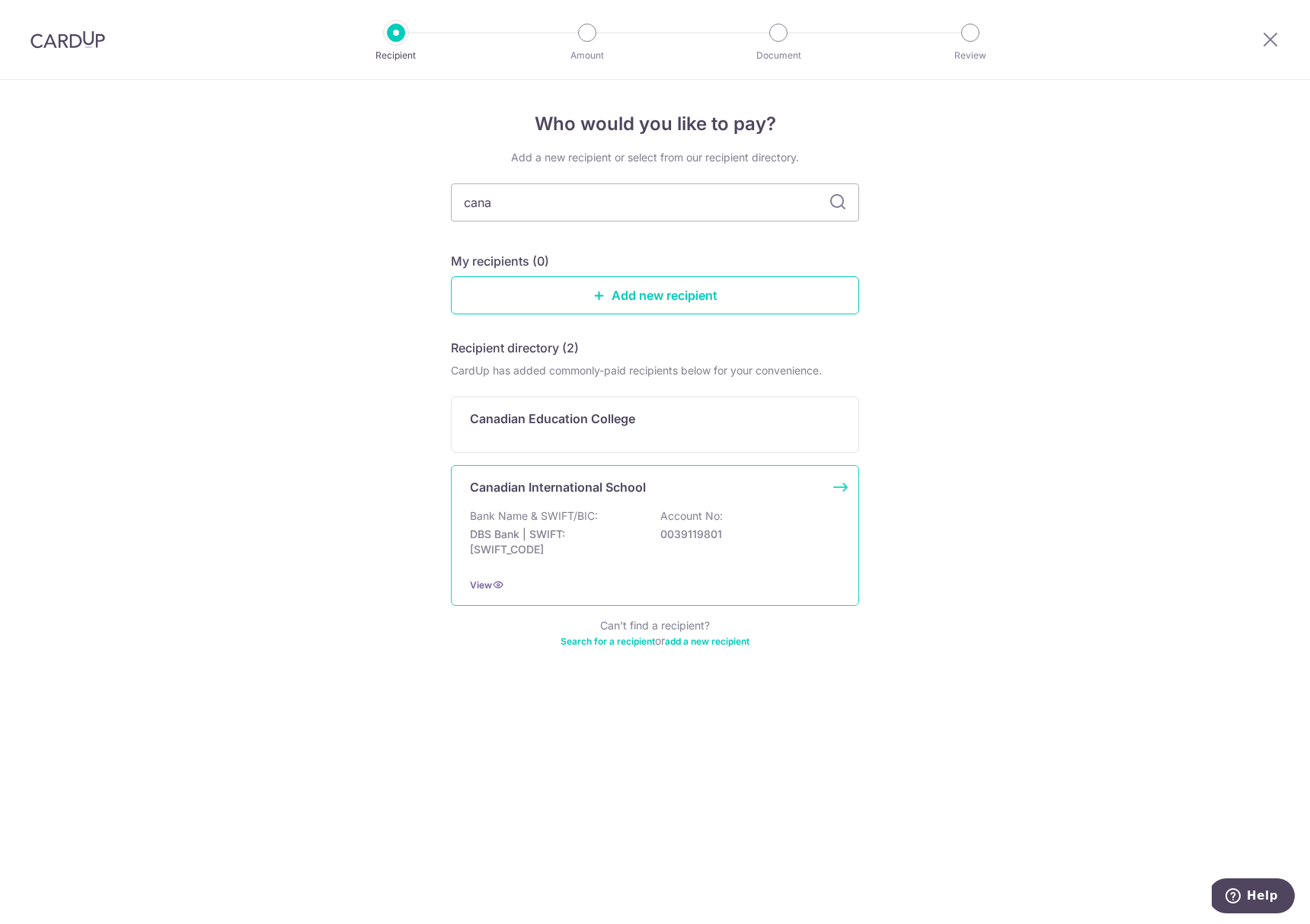
click at [638, 537] on p "DBS Bank | SWIFT: [SWIFT_CODE]" at bounding box center [554, 542] width 171 height 30
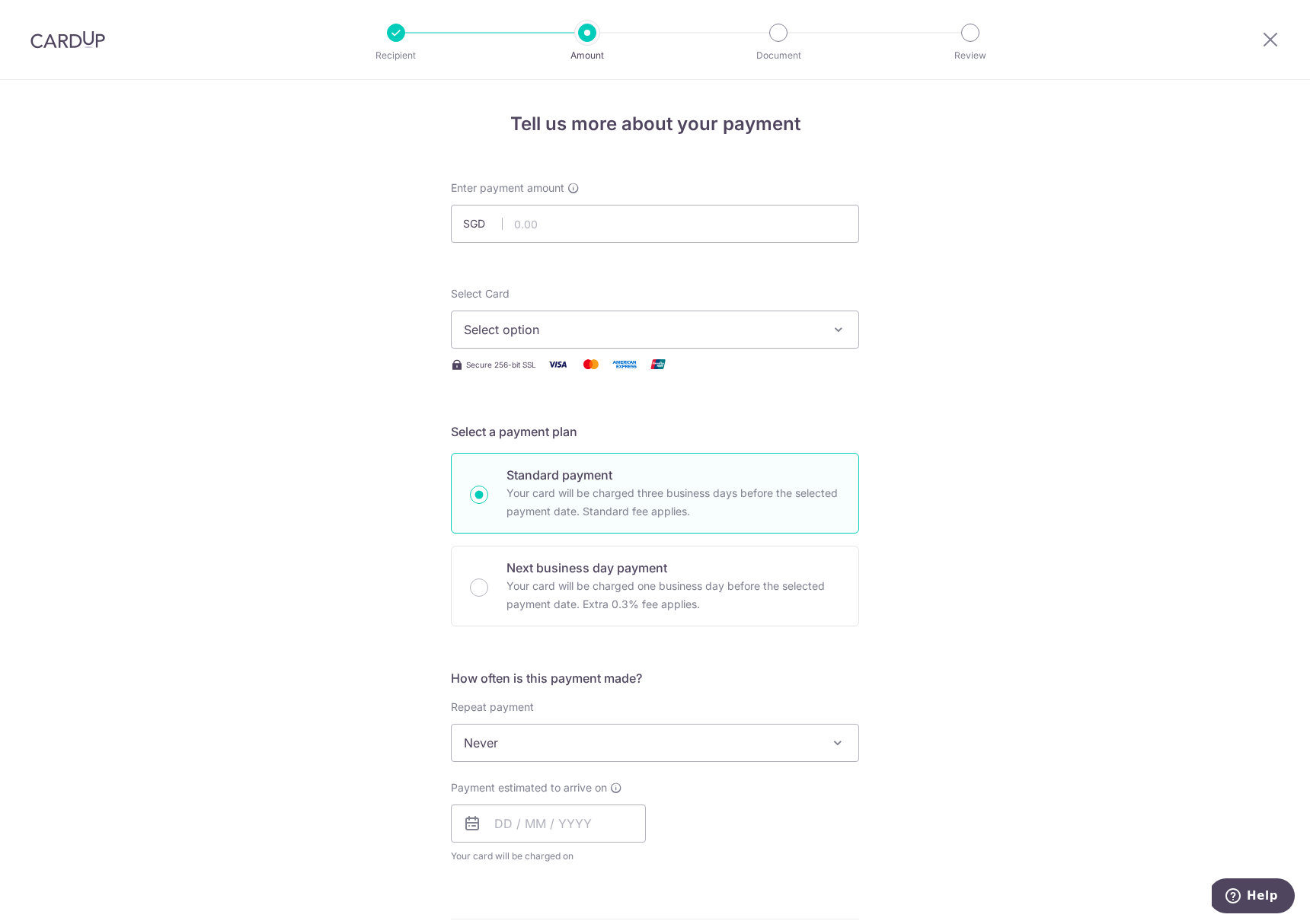
click at [608, 327] on span "Select option" at bounding box center [641, 329] width 355 height 19
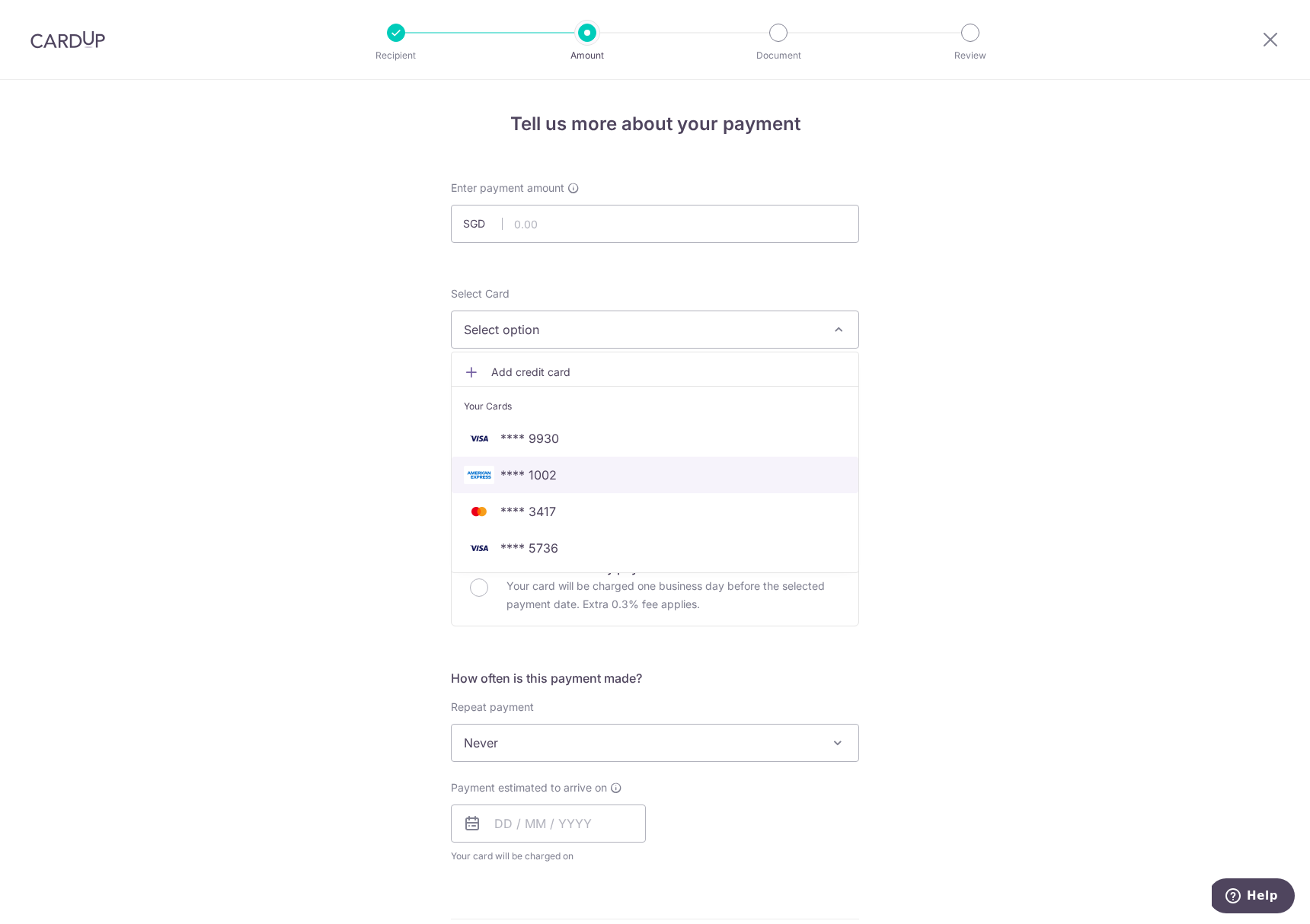
click at [596, 484] on link "**** 1002" at bounding box center [655, 474] width 407 height 36
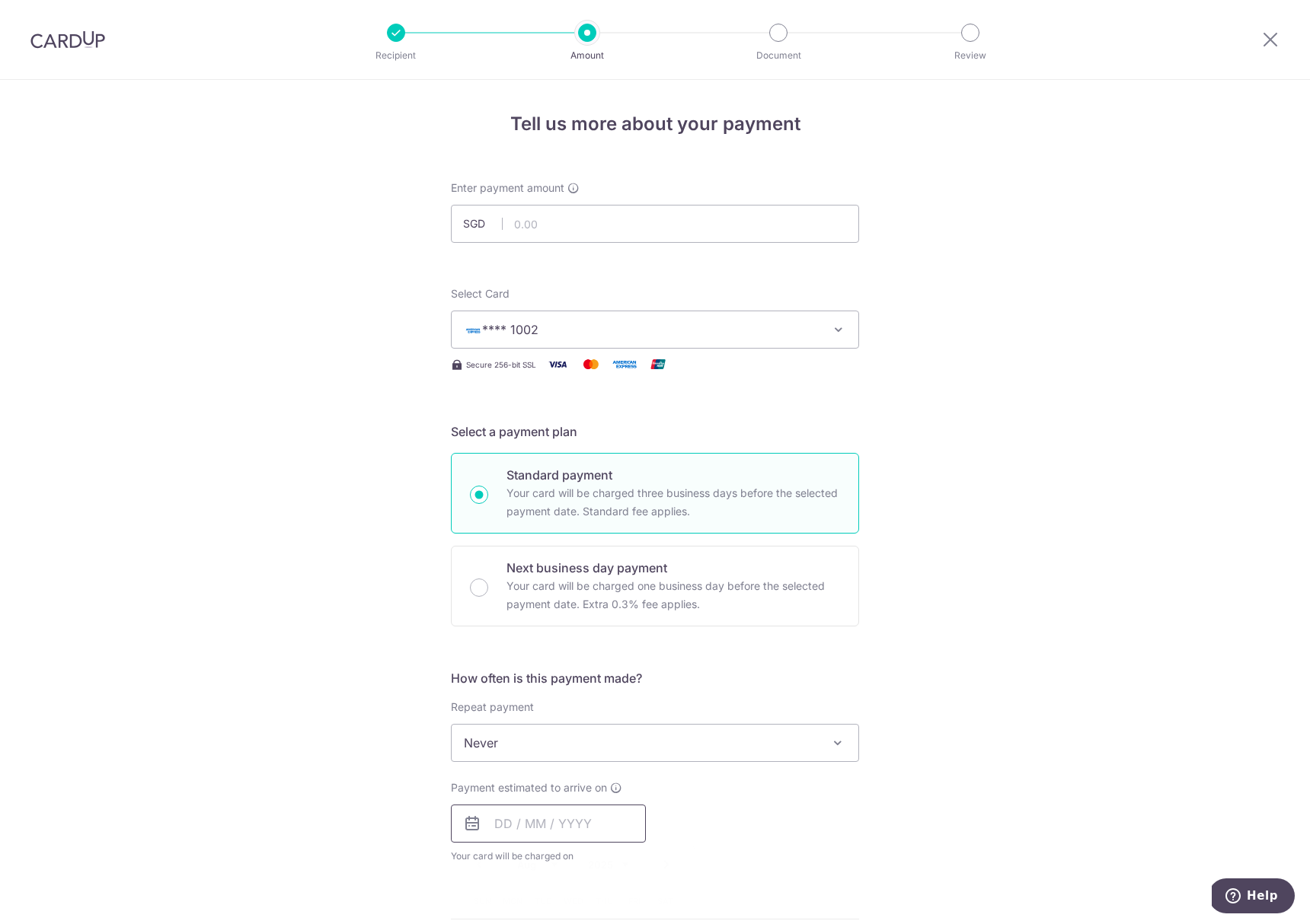
click at [539, 805] on input "text" at bounding box center [549, 824] width 195 height 38
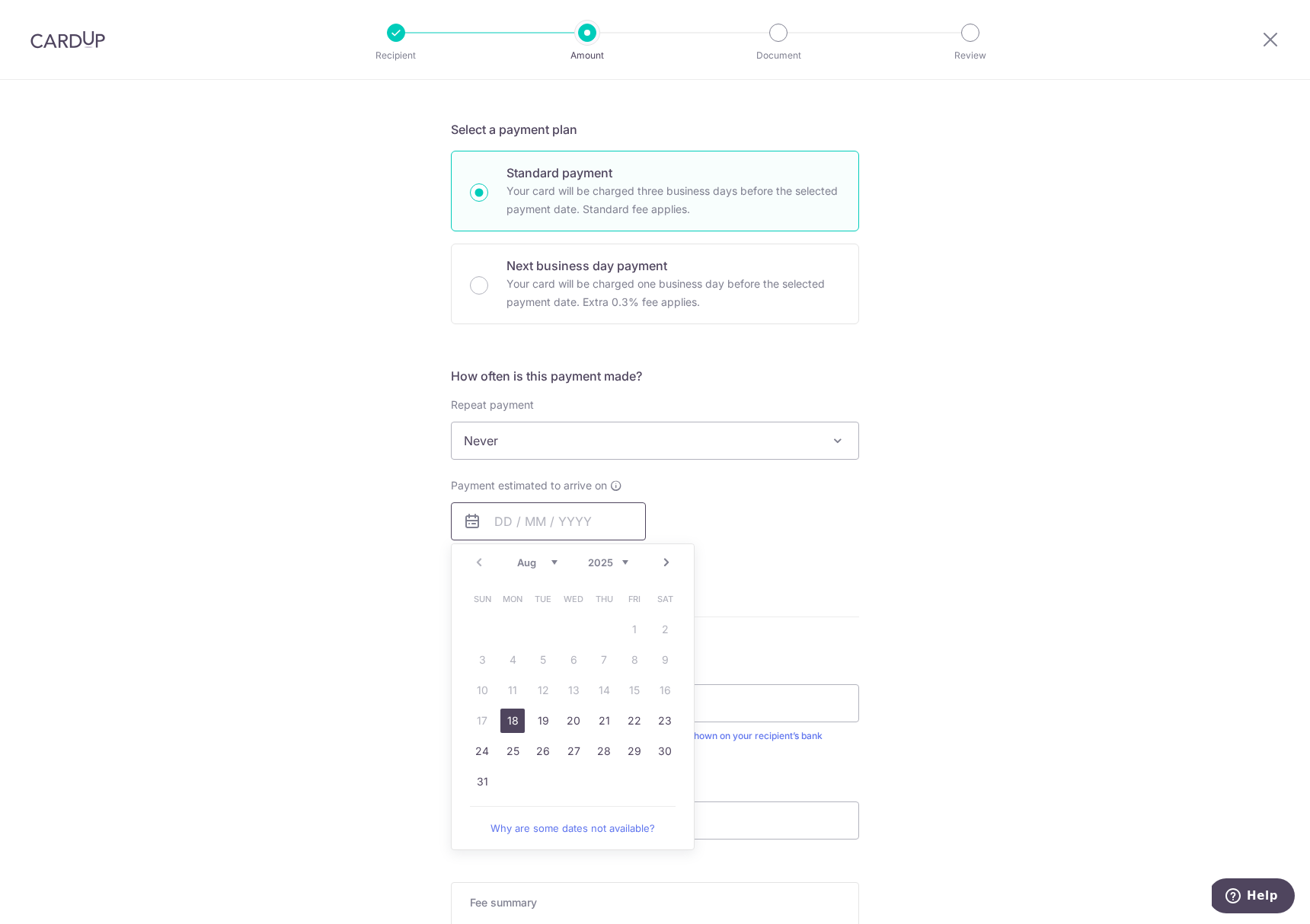
scroll to position [354, 0]
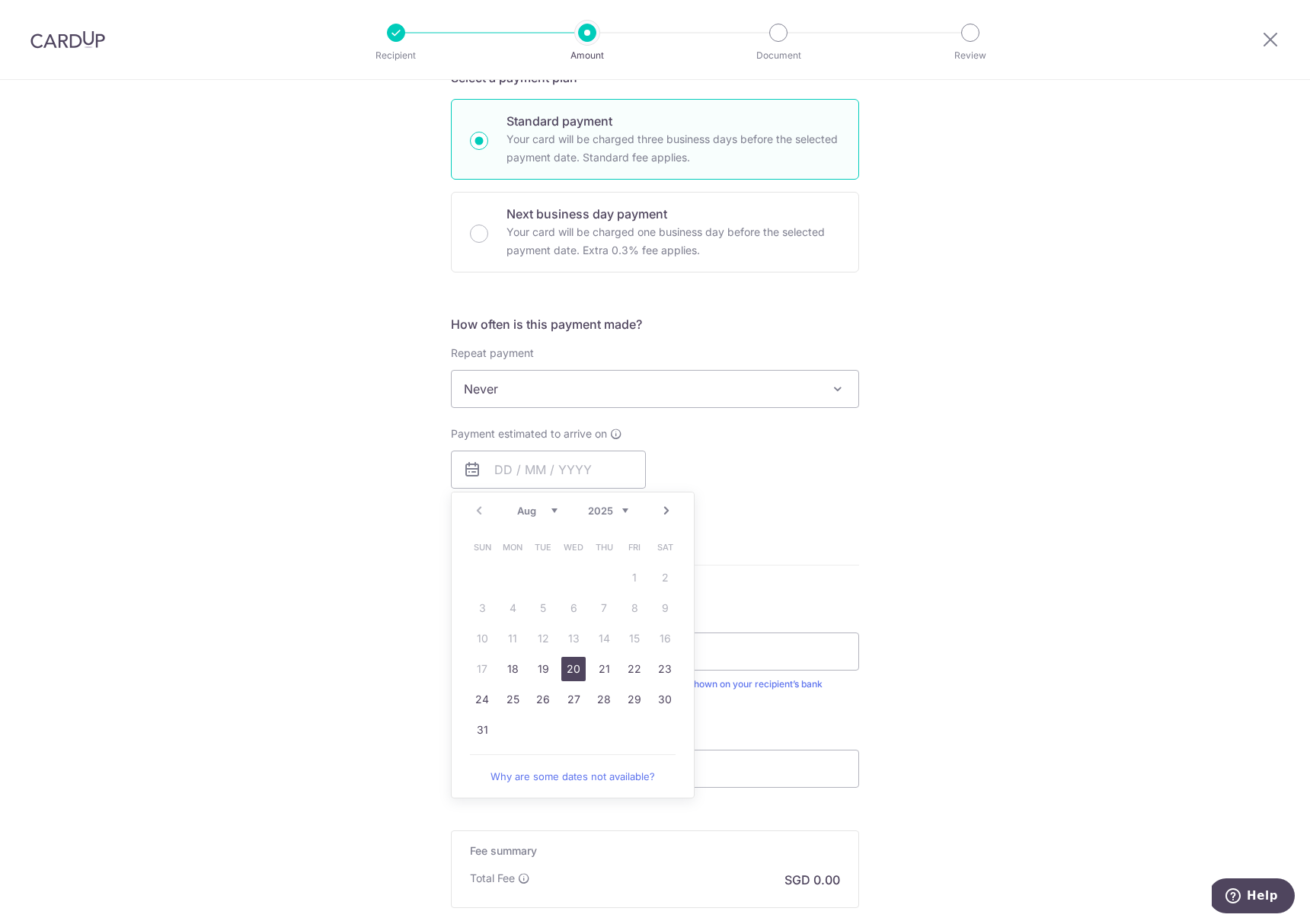
click at [561, 670] on link "20" at bounding box center [573, 668] width 24 height 24
type input "20/08/2025"
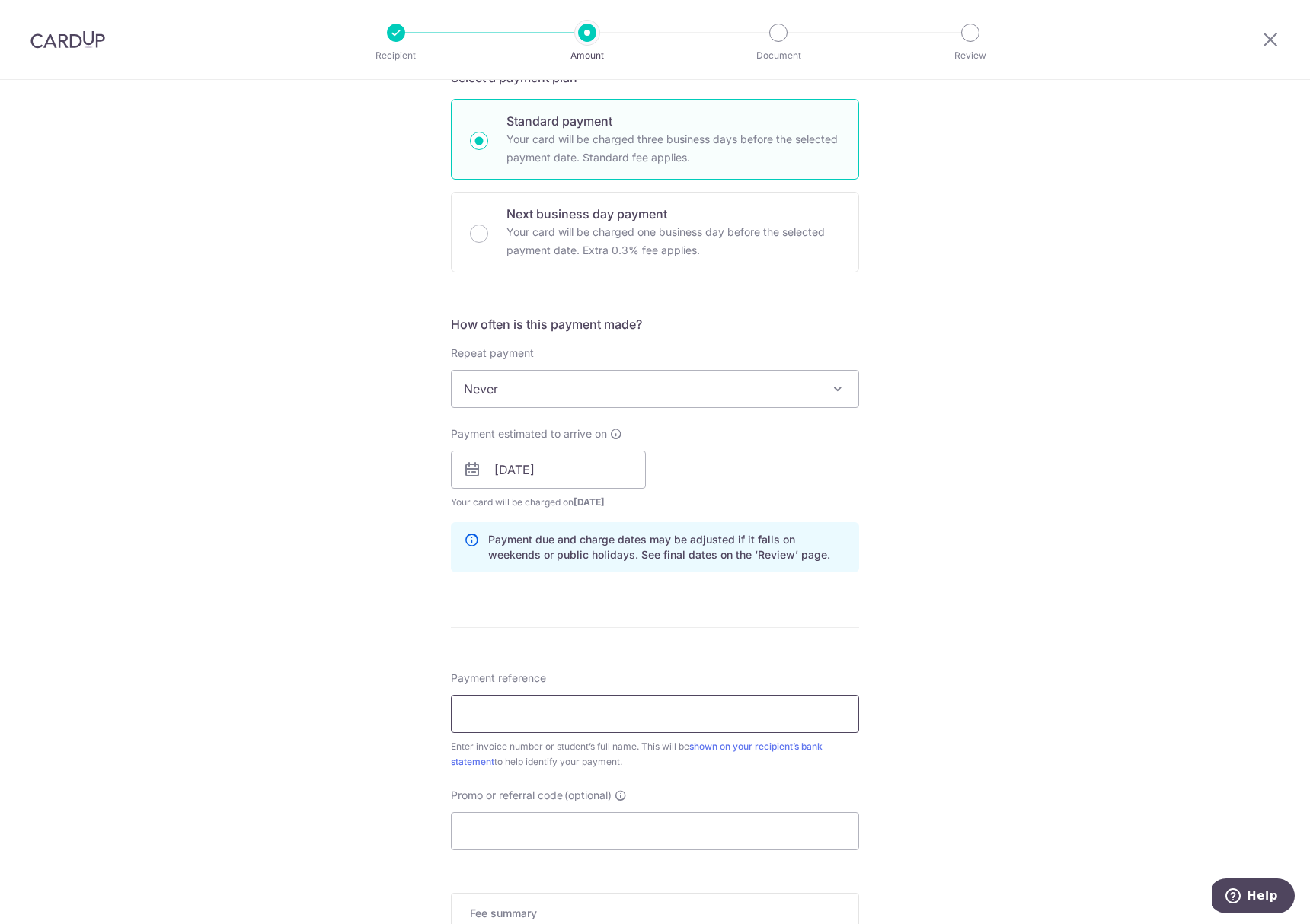
click at [570, 722] on input "Payment reference" at bounding box center [655, 713] width 408 height 38
click at [472, 836] on input "Promo or referral code (optional)" at bounding box center [655, 830] width 408 height 38
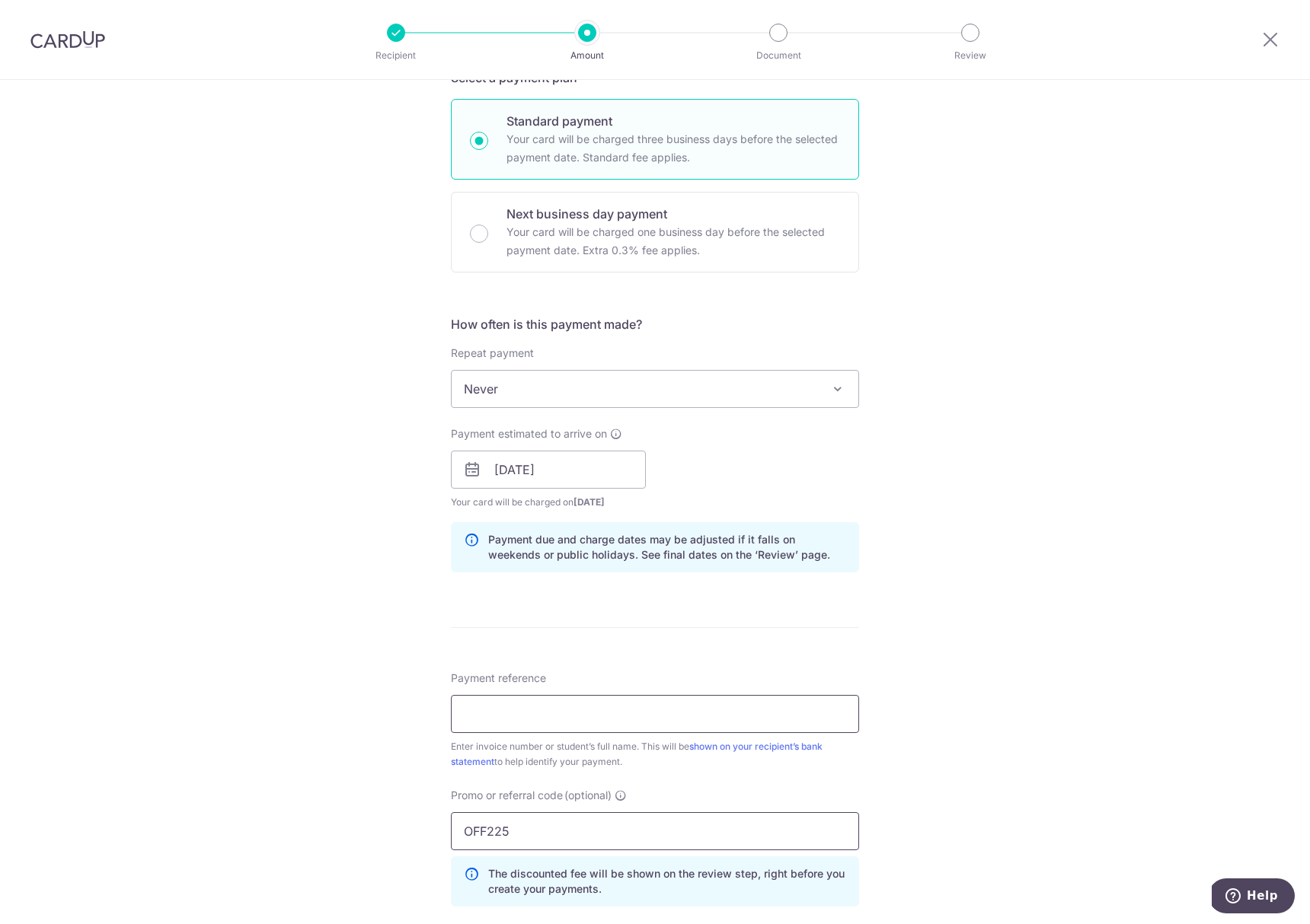
type input "OFF225"
click at [569, 725] on input "Payment reference" at bounding box center [655, 713] width 408 height 38
paste input "IN226109413CIS"
type input "IN226109413CIS"
click at [594, 660] on form "Enter payment amount SGD Select Card **** 1002 Add credit card Your Cards **** …" at bounding box center [655, 494] width 408 height 1336
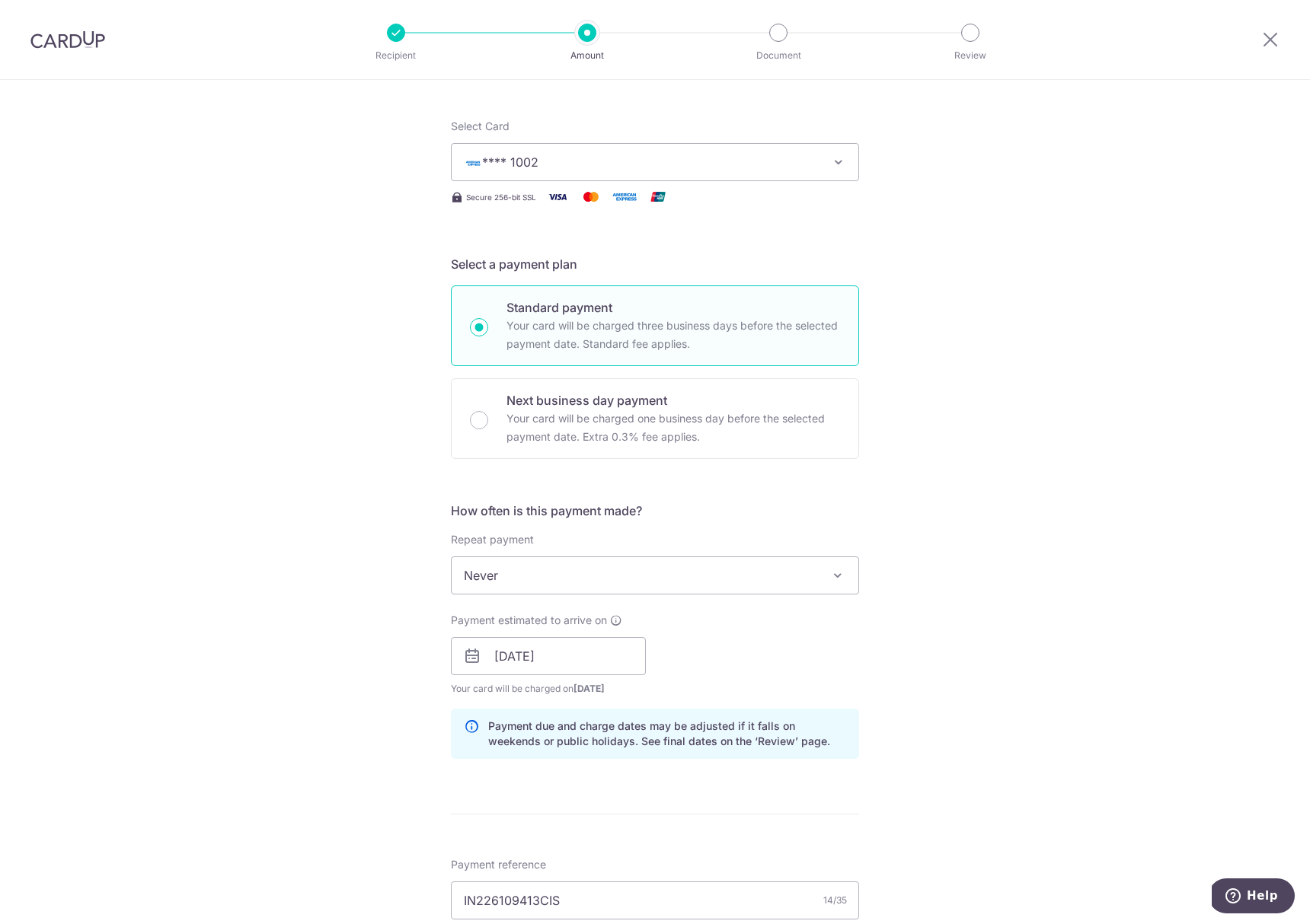
scroll to position [0, 0]
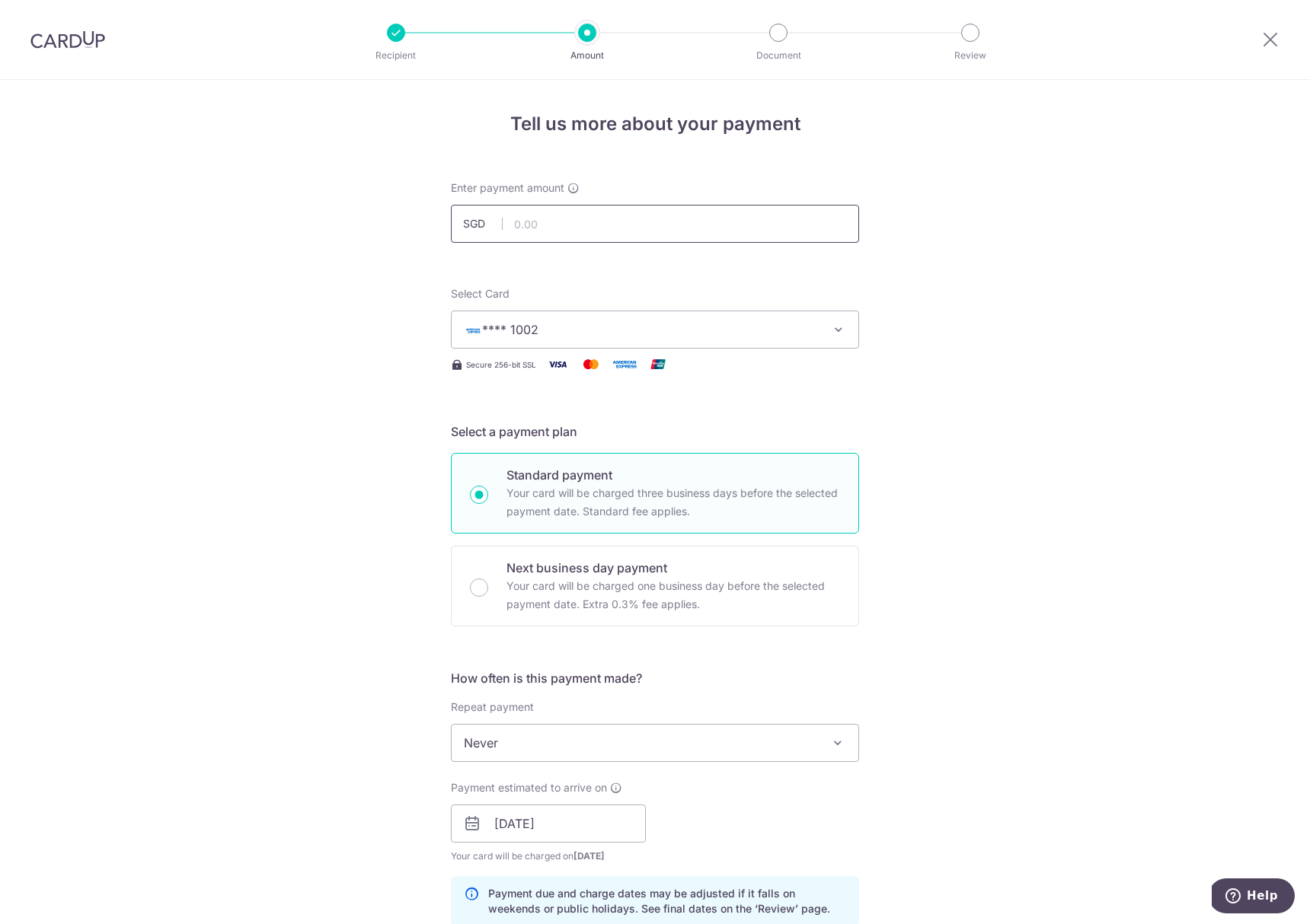
click at [567, 226] on input "text" at bounding box center [655, 223] width 408 height 38
paste input "11,332.50"
click at [944, 401] on div "Tell us more about your payment Enter payment amount SGD 11332.50 Select Card *…" at bounding box center [655, 833] width 1310 height 1507
type input "11,332.50"
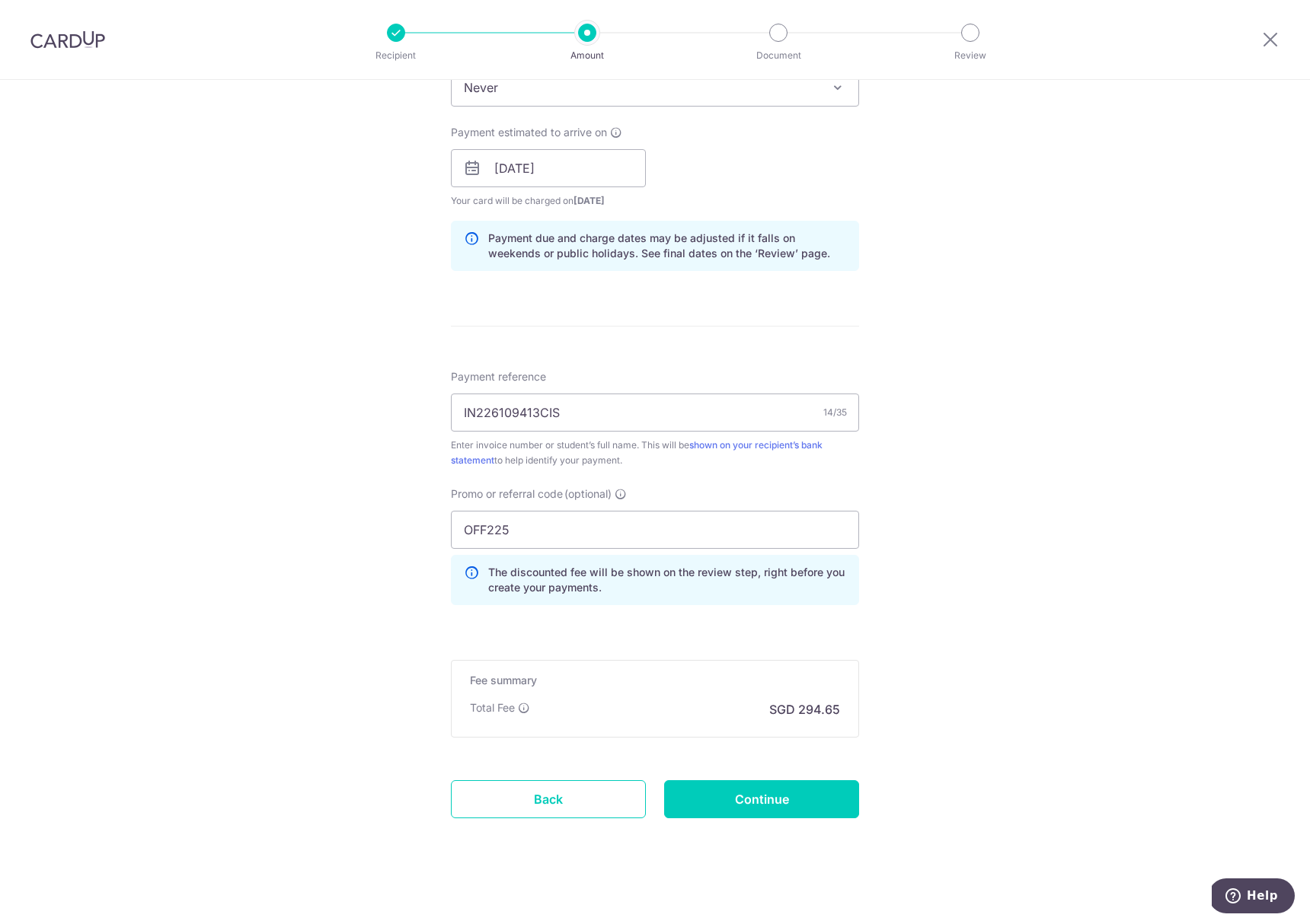
scroll to position [663, 0]
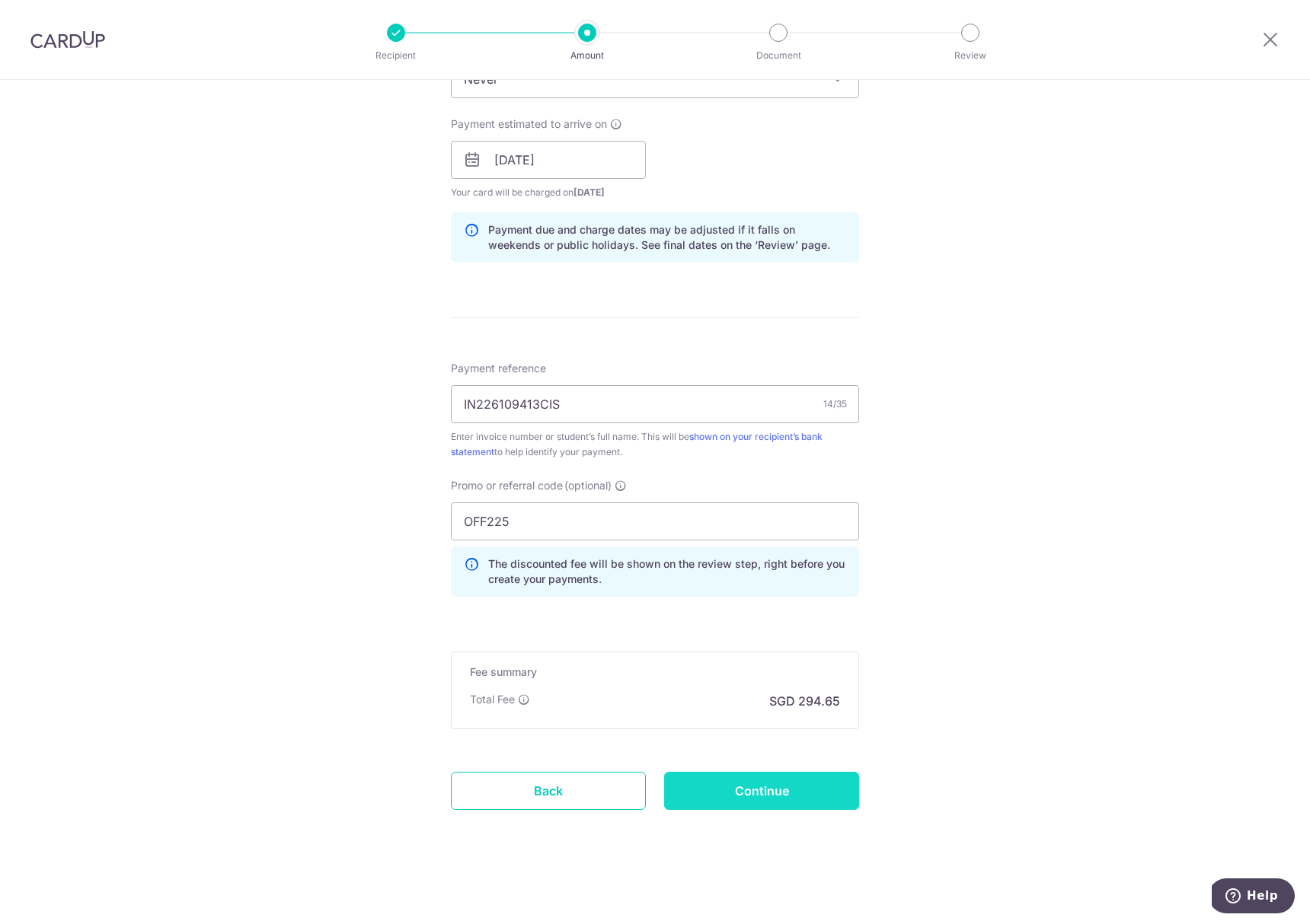
click at [805, 792] on input "Continue" at bounding box center [761, 790] width 195 height 38
type input "Create Schedule"
